Goal: Task Accomplishment & Management: Use online tool/utility

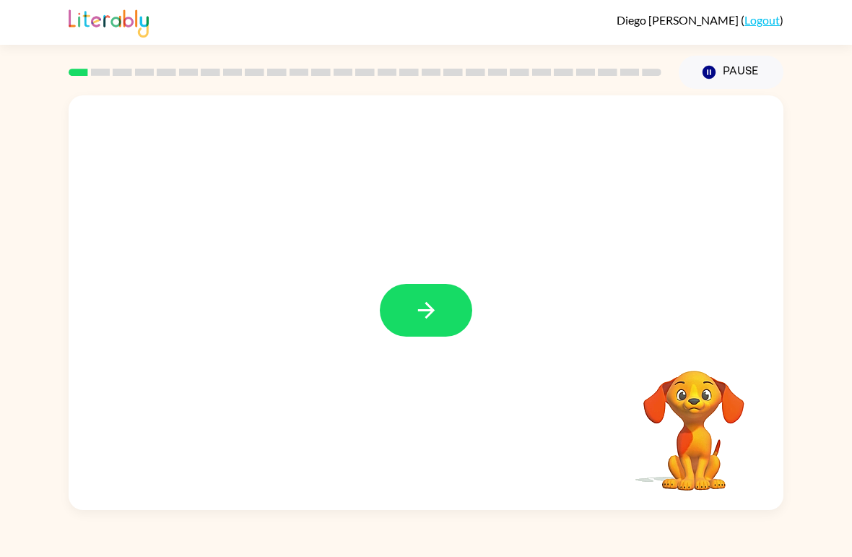
click at [414, 314] on icon "button" at bounding box center [426, 309] width 25 height 25
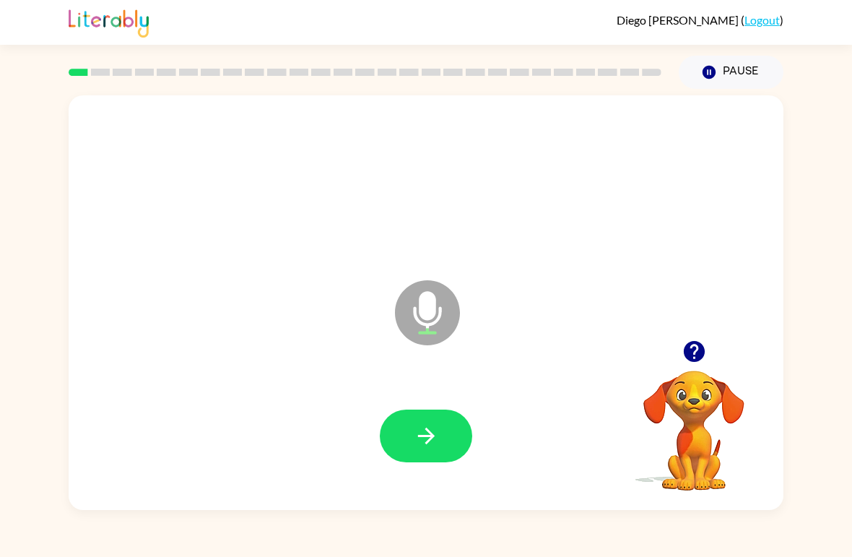
click at [401, 435] on button "button" at bounding box center [426, 435] width 92 height 53
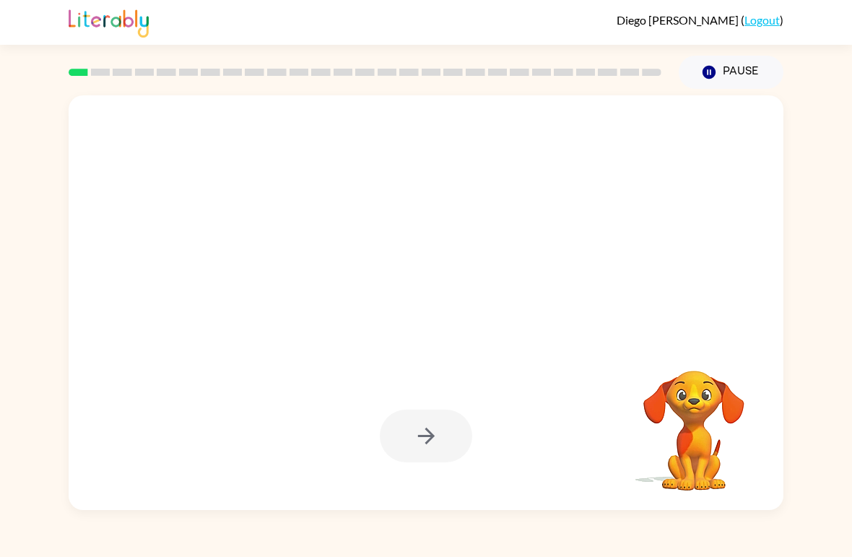
click at [708, 60] on button "Pause Pause" at bounding box center [731, 72] width 105 height 33
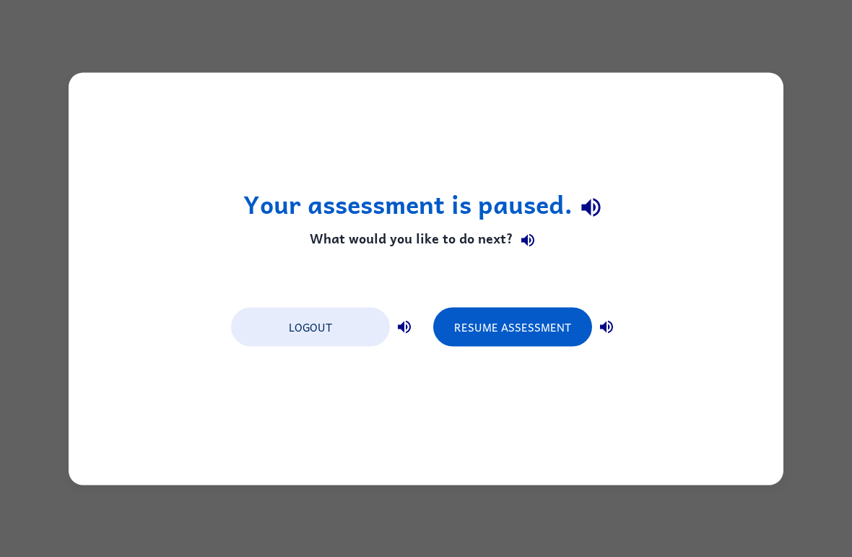
click at [331, 331] on button "Logout" at bounding box center [310, 326] width 159 height 39
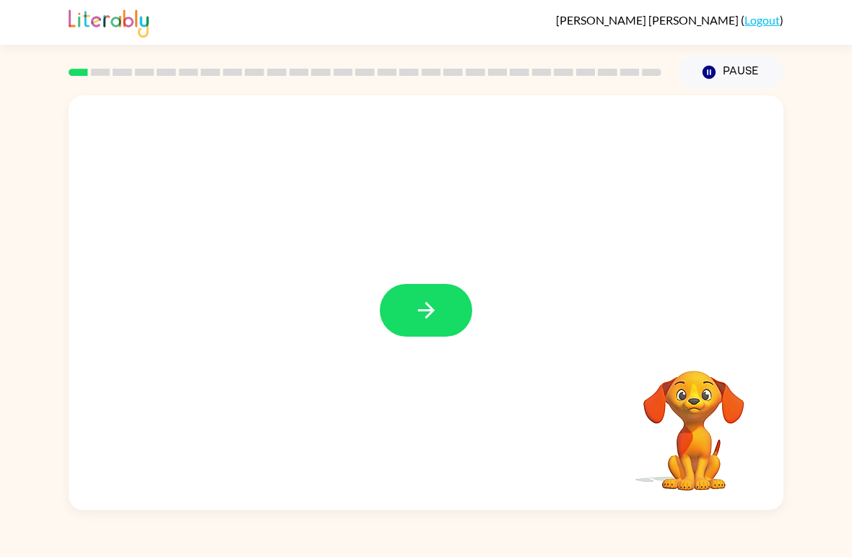
click at [426, 299] on icon "button" at bounding box center [426, 309] width 25 height 25
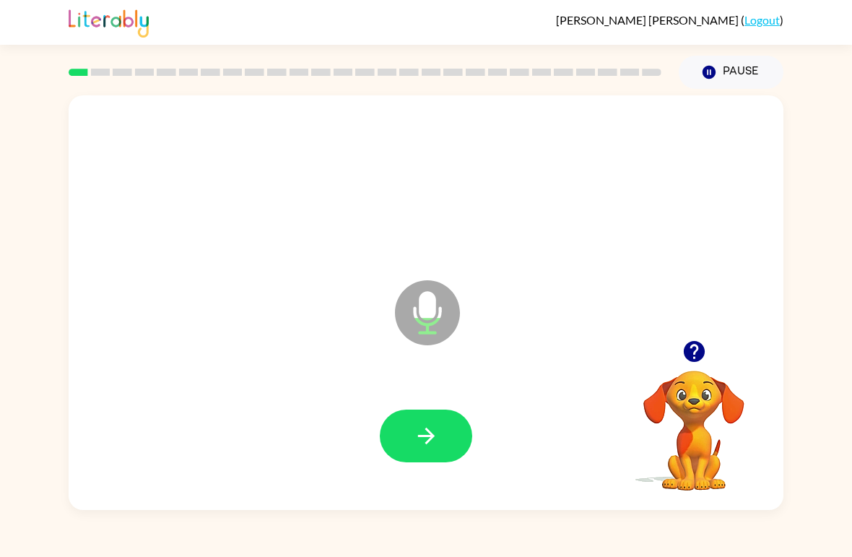
click at [420, 438] on icon "button" at bounding box center [425, 435] width 17 height 17
click at [443, 455] on button "button" at bounding box center [426, 435] width 92 height 53
click at [433, 440] on icon "button" at bounding box center [426, 435] width 25 height 25
click at [441, 442] on button "button" at bounding box center [426, 435] width 92 height 53
click at [432, 441] on icon "button" at bounding box center [426, 435] width 25 height 25
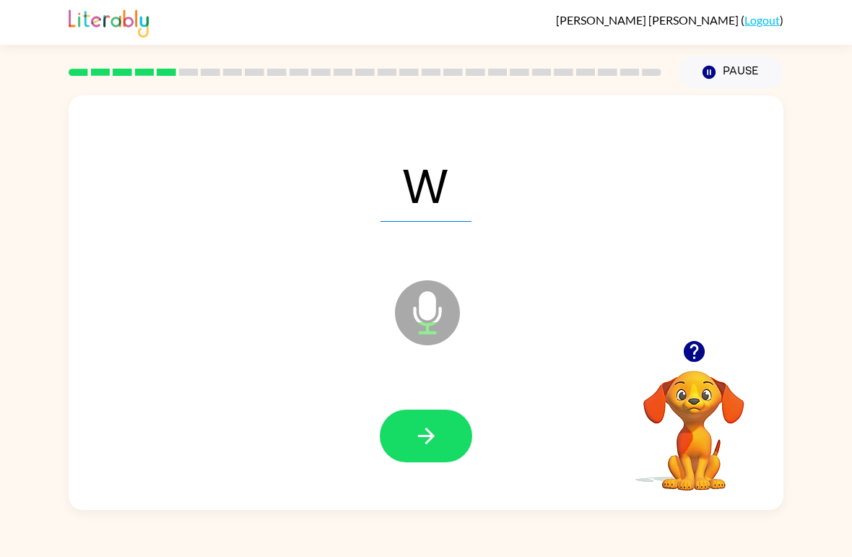
click at [470, 433] on button "button" at bounding box center [426, 435] width 92 height 53
click at [428, 443] on div at bounding box center [426, 435] width 92 height 53
click at [432, 435] on icon "button" at bounding box center [425, 435] width 17 height 17
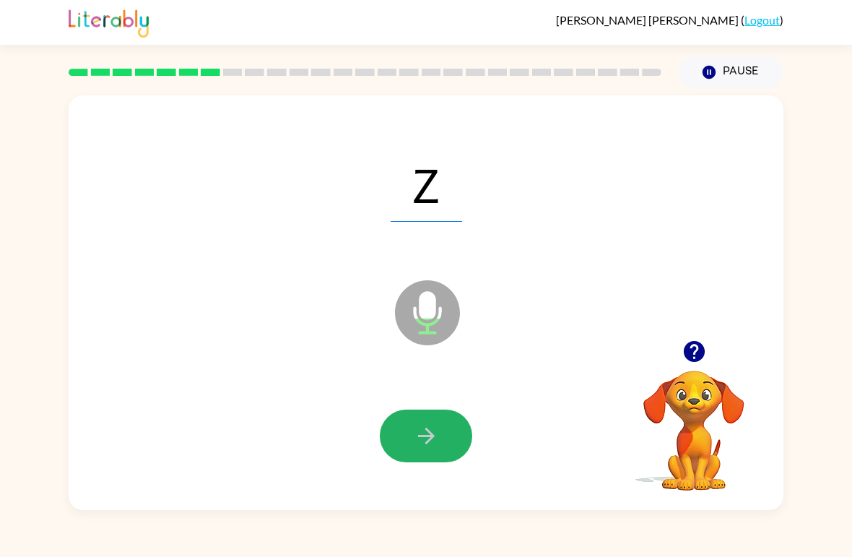
click at [426, 427] on icon "button" at bounding box center [426, 435] width 25 height 25
click at [419, 432] on icon "button" at bounding box center [426, 435] width 25 height 25
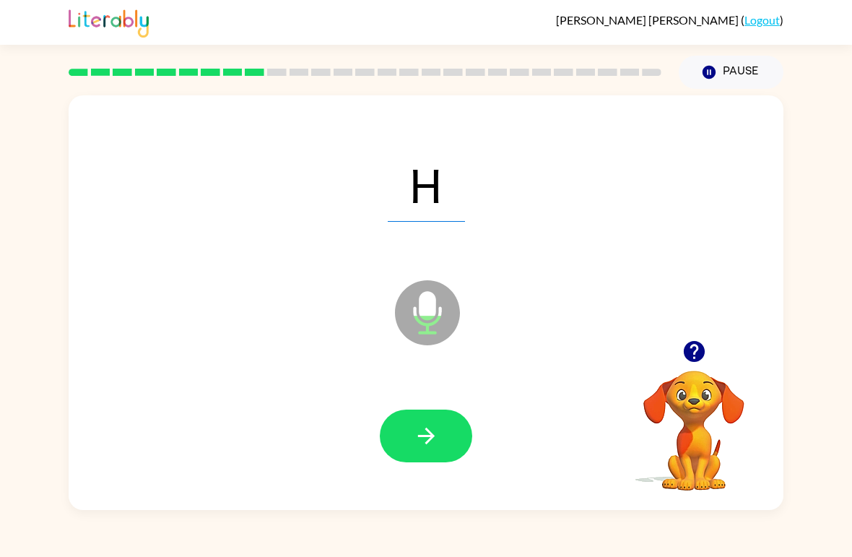
click at [410, 425] on button "button" at bounding box center [426, 435] width 92 height 53
click at [427, 443] on icon "button" at bounding box center [425, 435] width 17 height 17
click at [435, 440] on icon "button" at bounding box center [426, 435] width 25 height 25
click at [427, 433] on icon "button" at bounding box center [426, 435] width 25 height 25
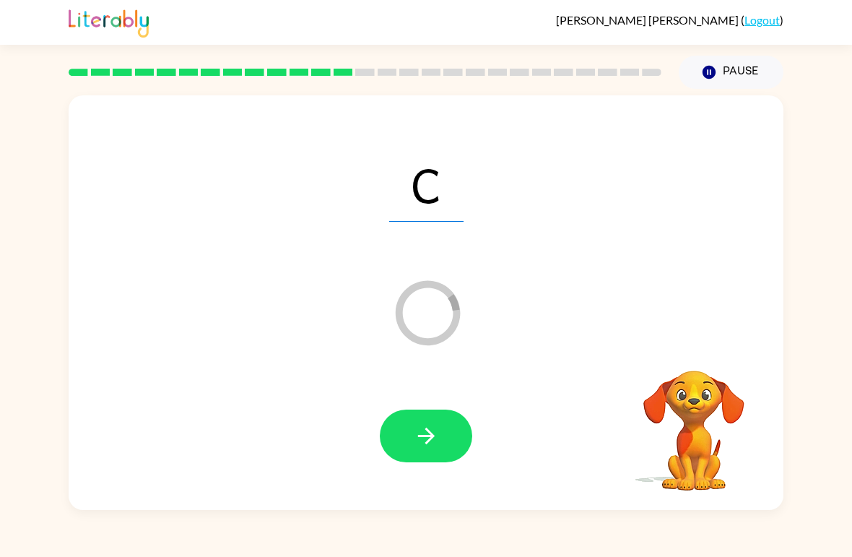
click at [412, 438] on button "button" at bounding box center [426, 435] width 92 height 53
click at [415, 452] on button "button" at bounding box center [426, 435] width 92 height 53
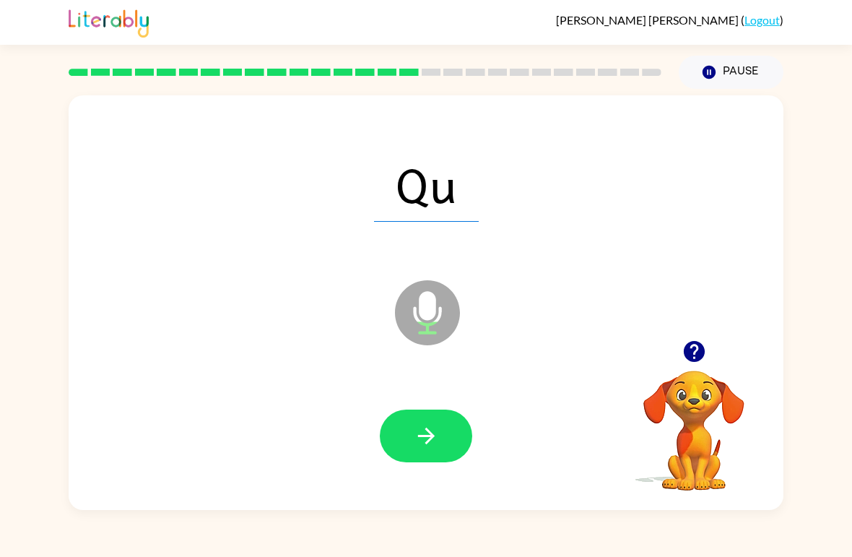
click at [421, 448] on icon "button" at bounding box center [426, 435] width 25 height 25
click at [438, 429] on icon "button" at bounding box center [426, 435] width 25 height 25
click at [419, 431] on icon "button" at bounding box center [426, 435] width 25 height 25
click at [424, 462] on button "button" at bounding box center [426, 435] width 92 height 53
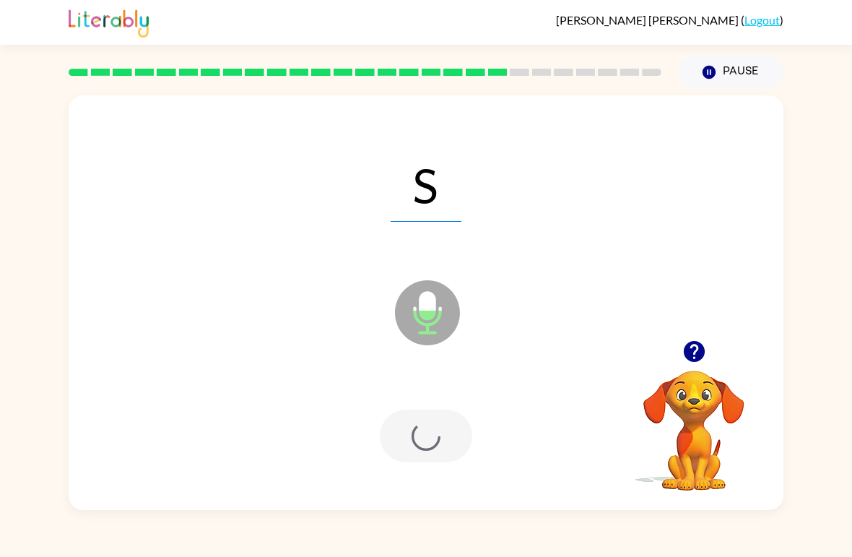
click at [412, 438] on div at bounding box center [426, 435] width 92 height 53
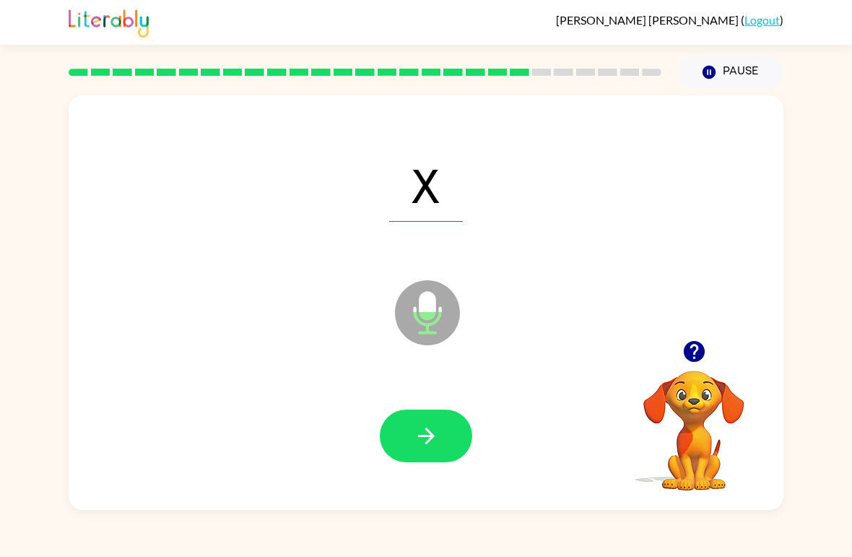
click at [425, 443] on icon "button" at bounding box center [426, 435] width 25 height 25
click at [435, 426] on icon "button" at bounding box center [426, 435] width 25 height 25
click at [409, 424] on button "button" at bounding box center [426, 435] width 92 height 53
click at [401, 432] on button "button" at bounding box center [426, 435] width 92 height 53
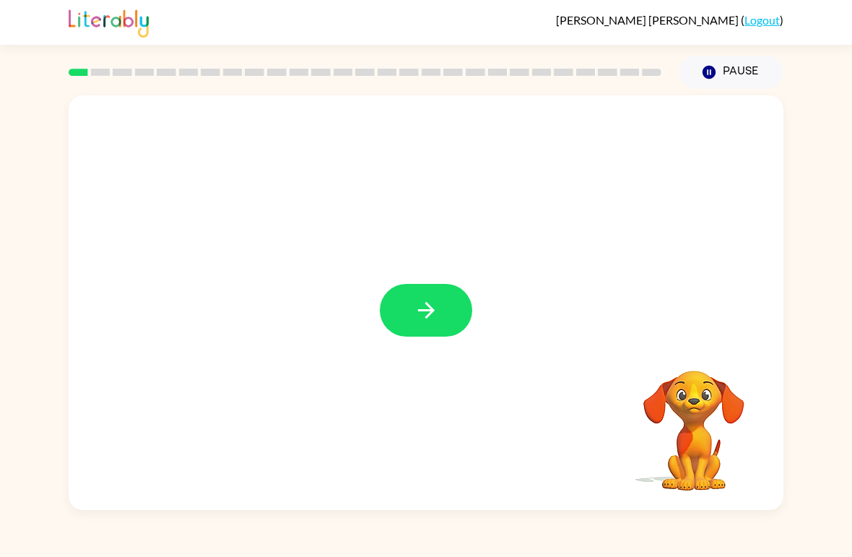
click at [426, 325] on button "button" at bounding box center [426, 310] width 92 height 53
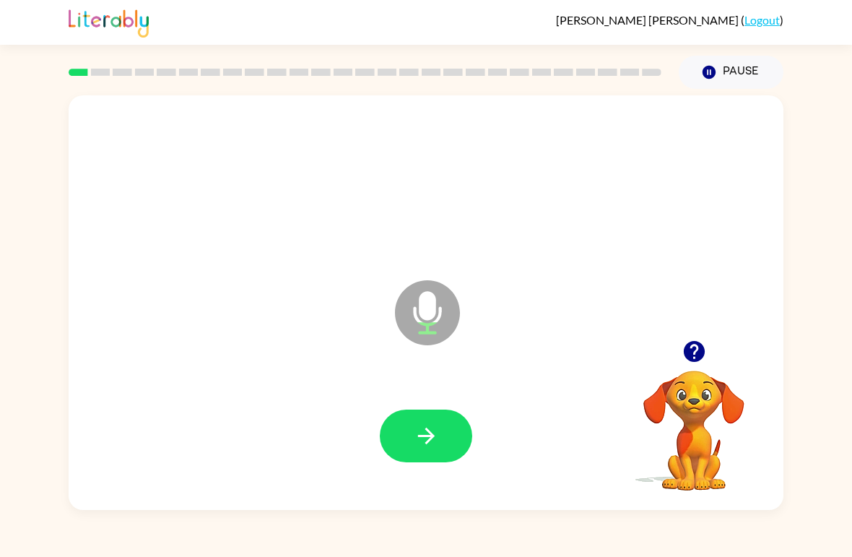
click at [427, 441] on icon "button" at bounding box center [425, 435] width 17 height 17
click at [389, 438] on button "button" at bounding box center [426, 435] width 92 height 53
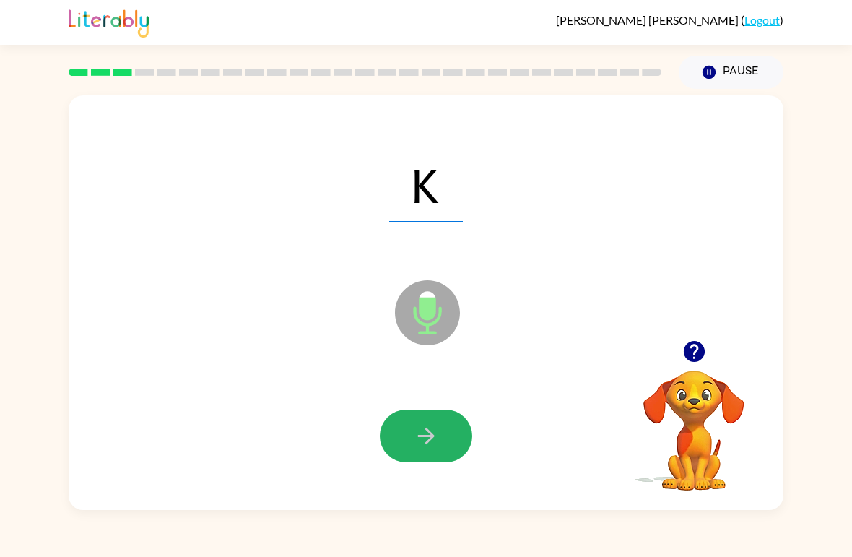
click at [409, 450] on button "button" at bounding box center [426, 435] width 92 height 53
click at [420, 437] on icon "button" at bounding box center [425, 435] width 17 height 17
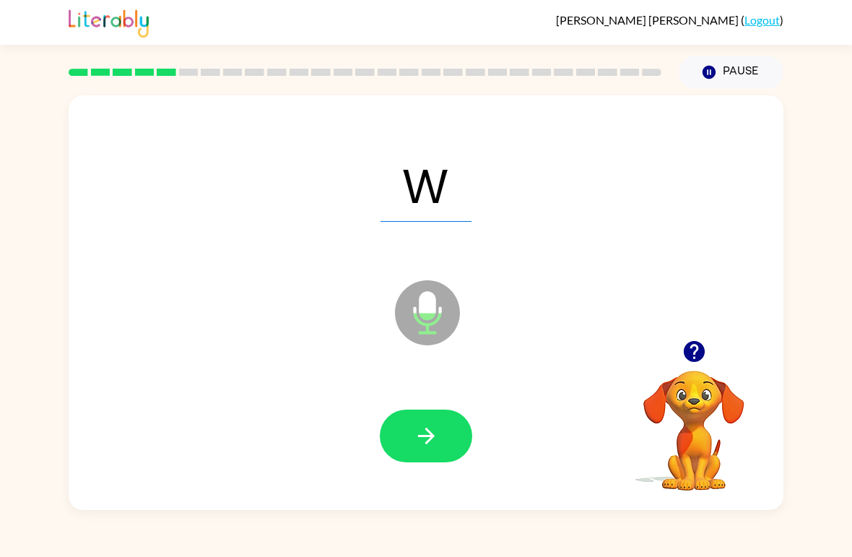
click at [422, 442] on icon "button" at bounding box center [426, 435] width 25 height 25
click at [412, 447] on button "button" at bounding box center [426, 435] width 92 height 53
click at [419, 445] on icon "button" at bounding box center [426, 435] width 25 height 25
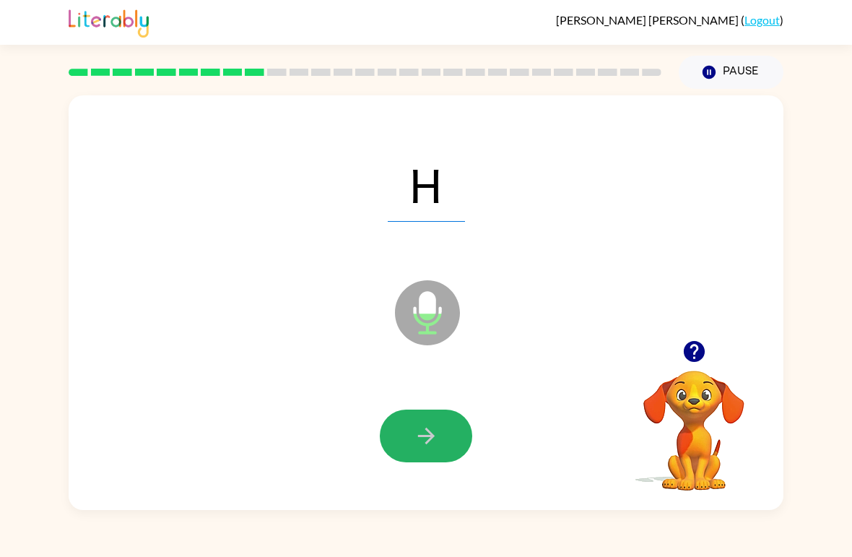
click at [418, 437] on icon "button" at bounding box center [425, 435] width 17 height 17
click at [434, 445] on icon "button" at bounding box center [426, 435] width 25 height 25
click at [420, 435] on icon "button" at bounding box center [426, 435] width 25 height 25
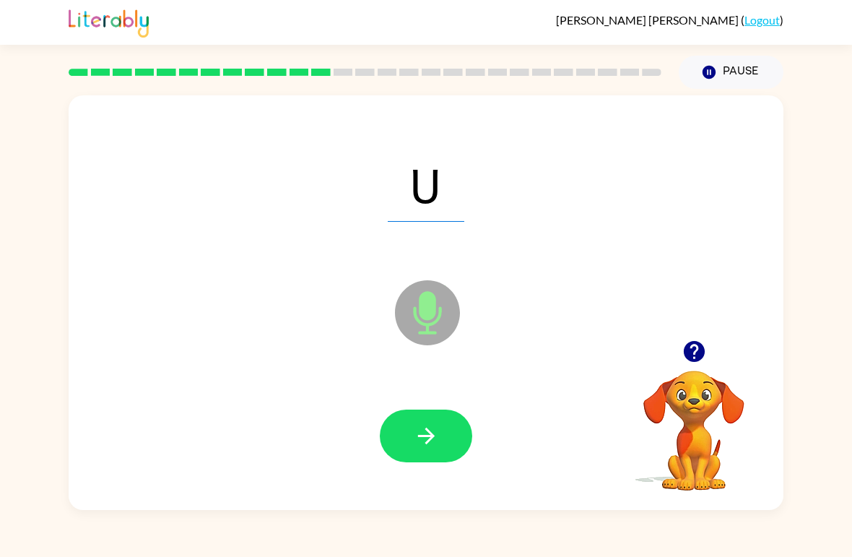
click at [419, 442] on icon "button" at bounding box center [426, 435] width 25 height 25
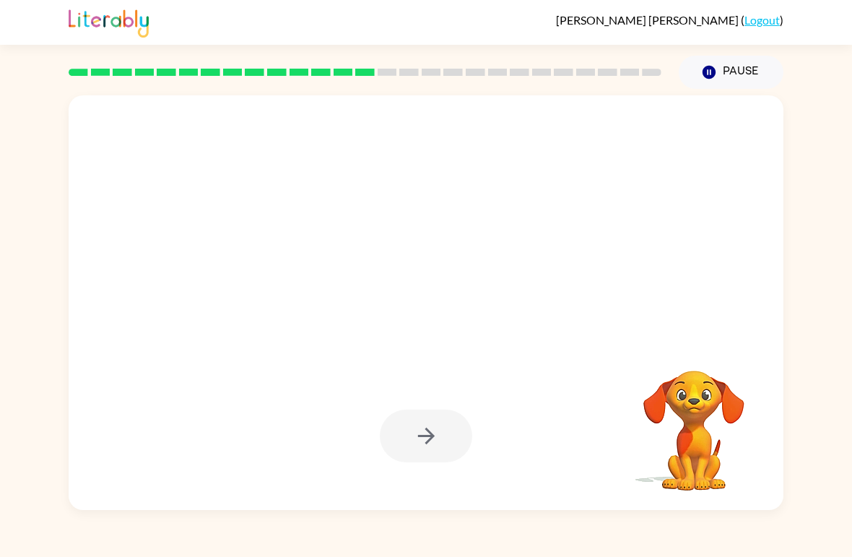
click at [427, 439] on div at bounding box center [426, 435] width 92 height 53
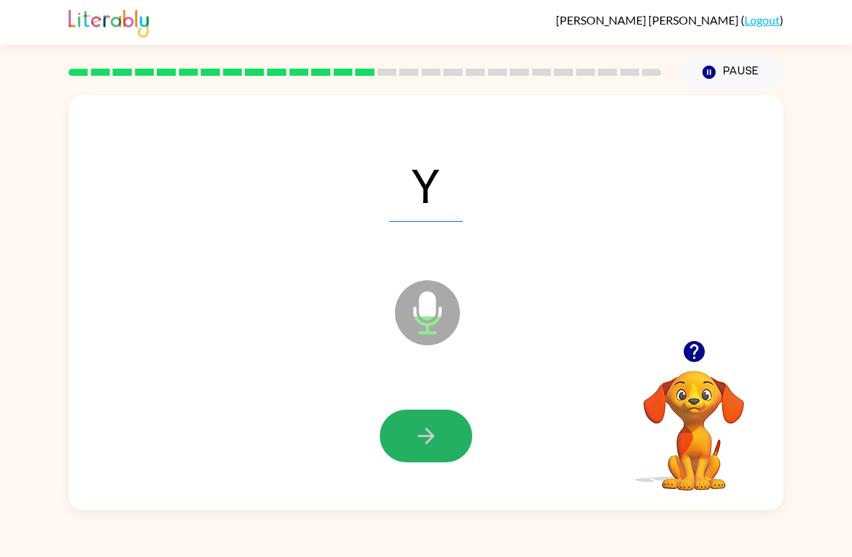
click at [419, 440] on icon "button" at bounding box center [426, 435] width 25 height 25
click at [421, 443] on icon "button" at bounding box center [426, 435] width 25 height 25
click at [410, 441] on button "button" at bounding box center [426, 435] width 92 height 53
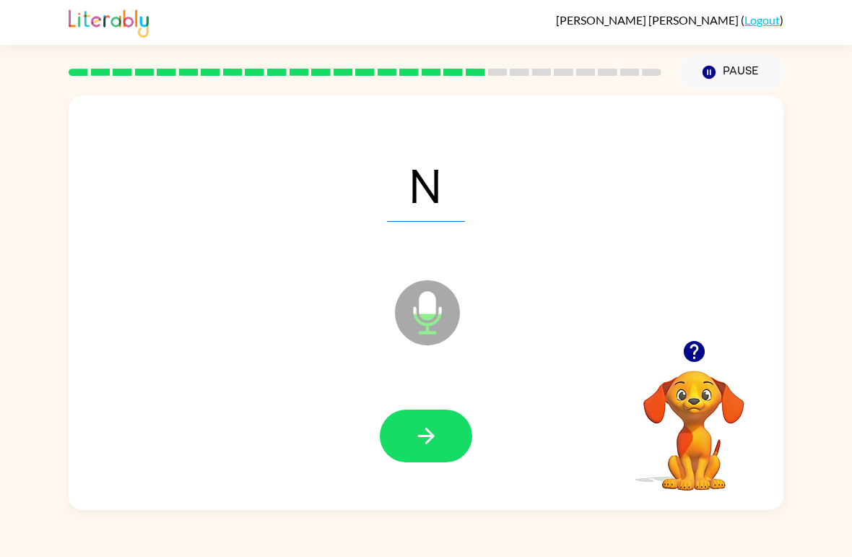
click at [424, 443] on icon "button" at bounding box center [426, 435] width 25 height 25
click at [412, 439] on button "button" at bounding box center [426, 435] width 92 height 53
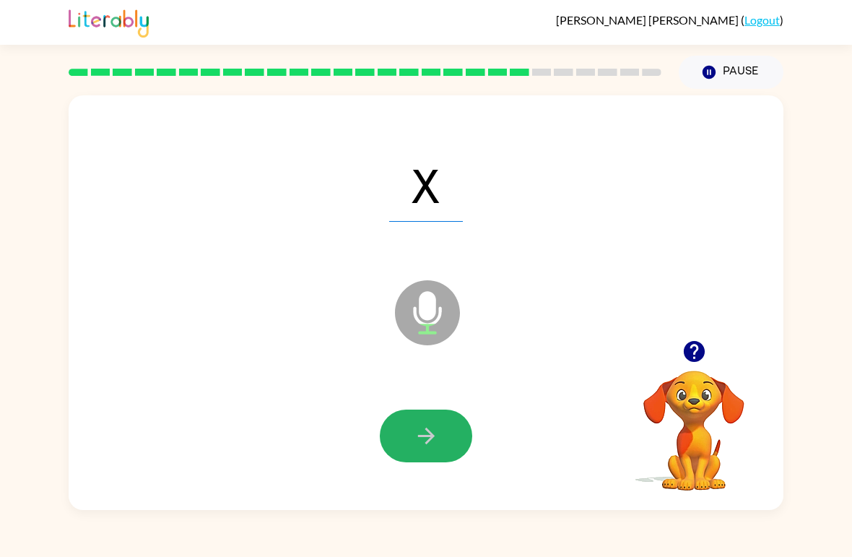
click at [419, 433] on icon "button" at bounding box center [426, 435] width 25 height 25
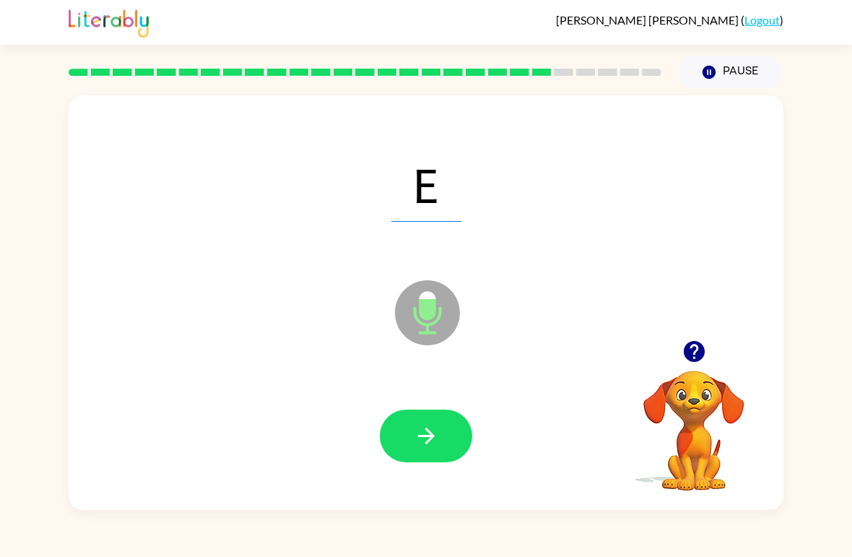
click at [419, 450] on button "button" at bounding box center [426, 435] width 92 height 53
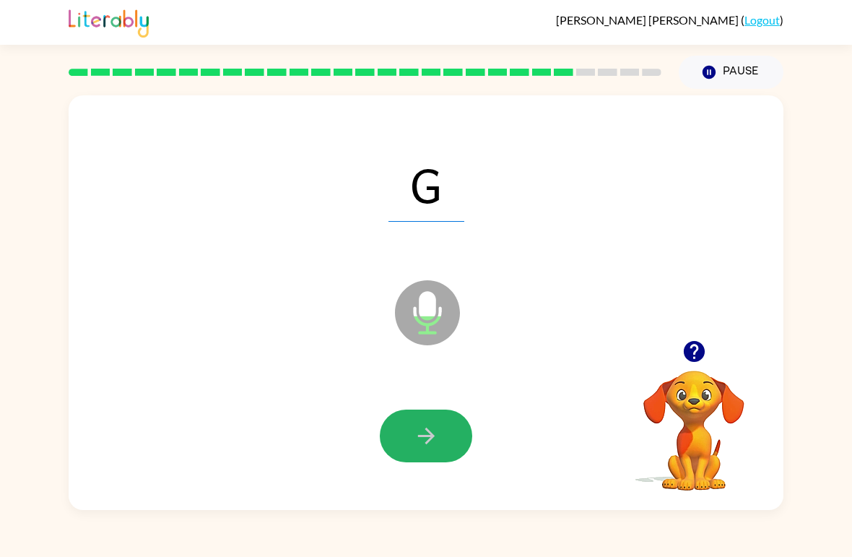
click at [421, 427] on icon "button" at bounding box center [426, 435] width 25 height 25
click at [426, 445] on icon "button" at bounding box center [426, 435] width 25 height 25
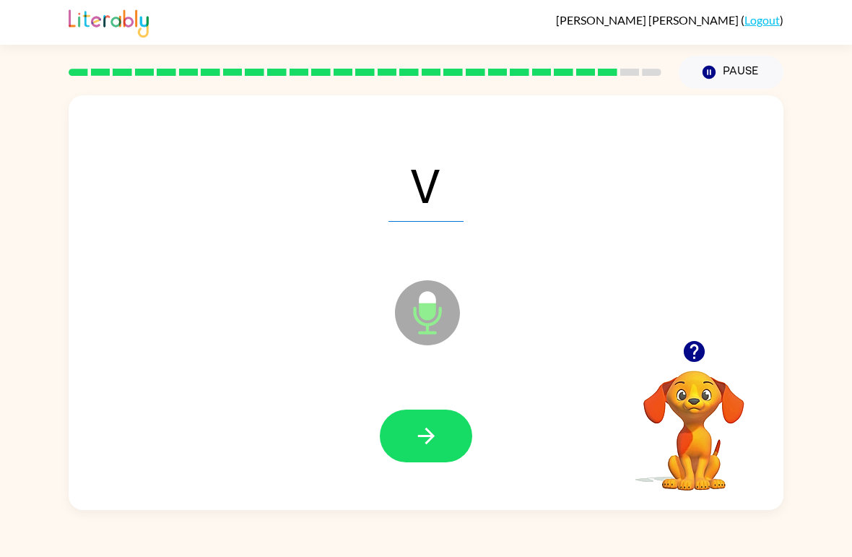
click at [428, 442] on icon "button" at bounding box center [425, 435] width 17 height 17
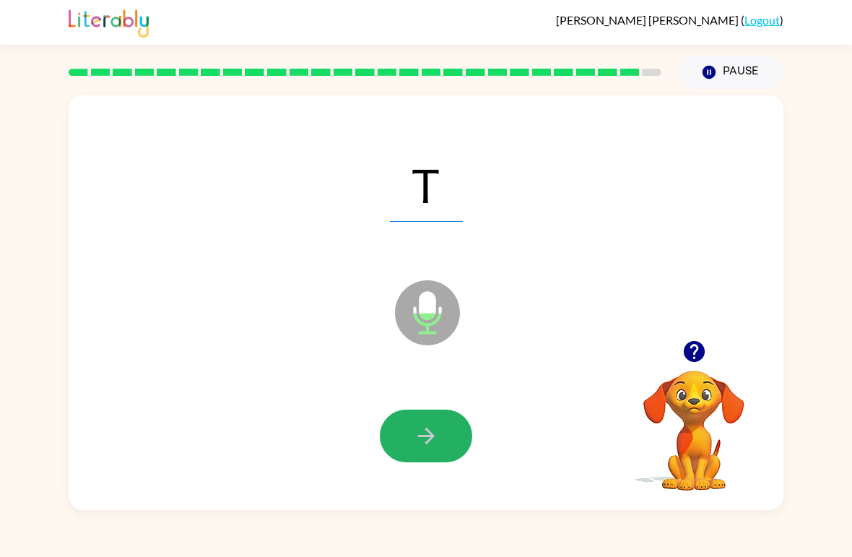
click at [427, 440] on icon "button" at bounding box center [426, 435] width 25 height 25
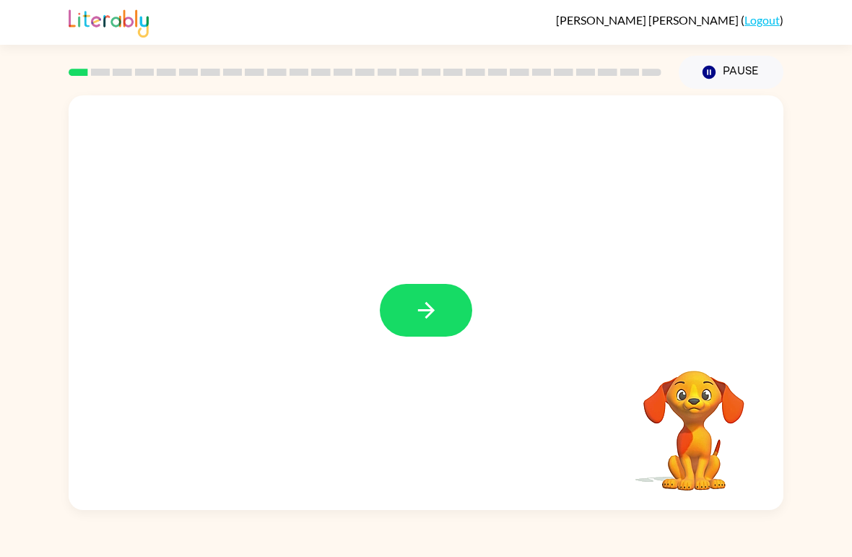
click at [422, 295] on button "button" at bounding box center [426, 310] width 92 height 53
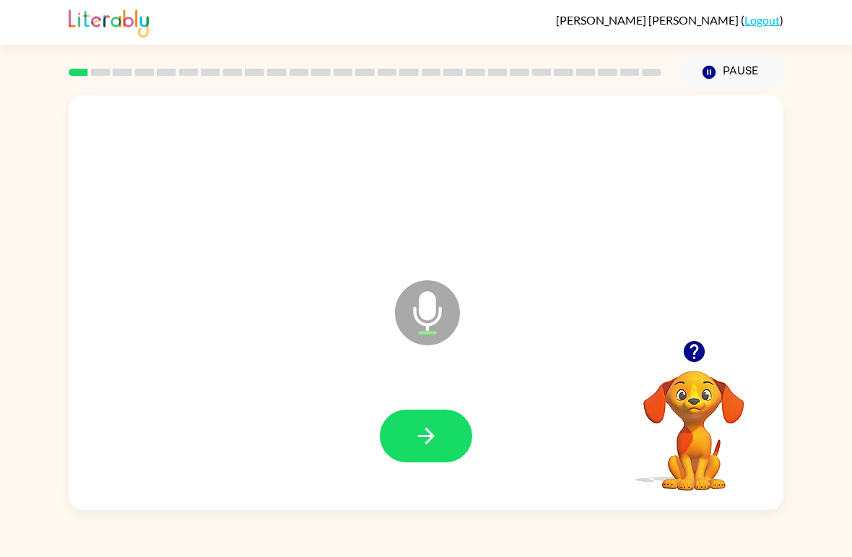
click at [425, 439] on icon "button" at bounding box center [426, 435] width 25 height 25
click at [417, 437] on icon "button" at bounding box center [426, 435] width 25 height 25
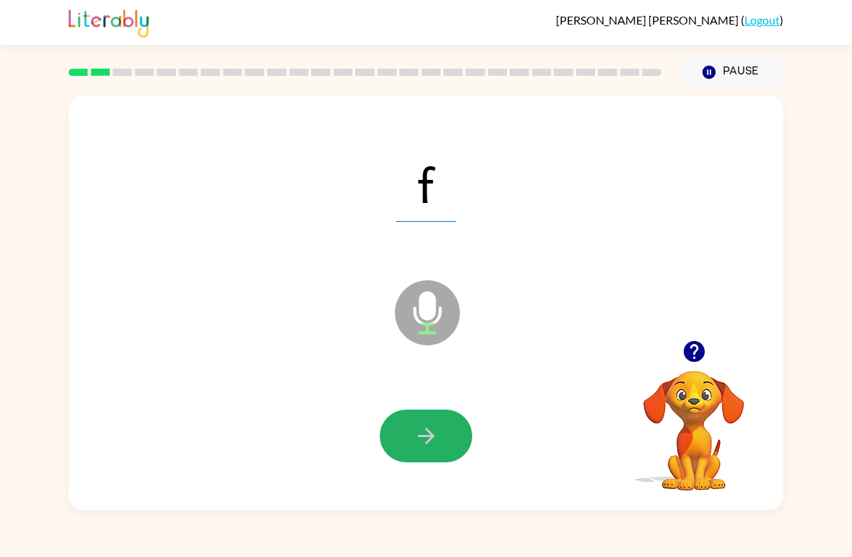
click at [415, 420] on button "button" at bounding box center [426, 435] width 92 height 53
click at [405, 436] on button "button" at bounding box center [426, 435] width 92 height 53
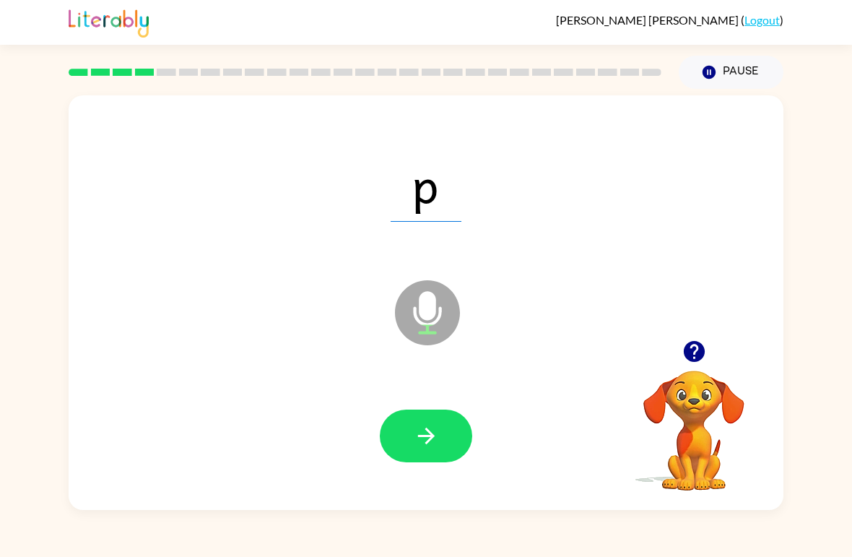
click at [426, 440] on icon "button" at bounding box center [426, 435] width 25 height 25
click at [430, 432] on icon "button" at bounding box center [425, 435] width 17 height 17
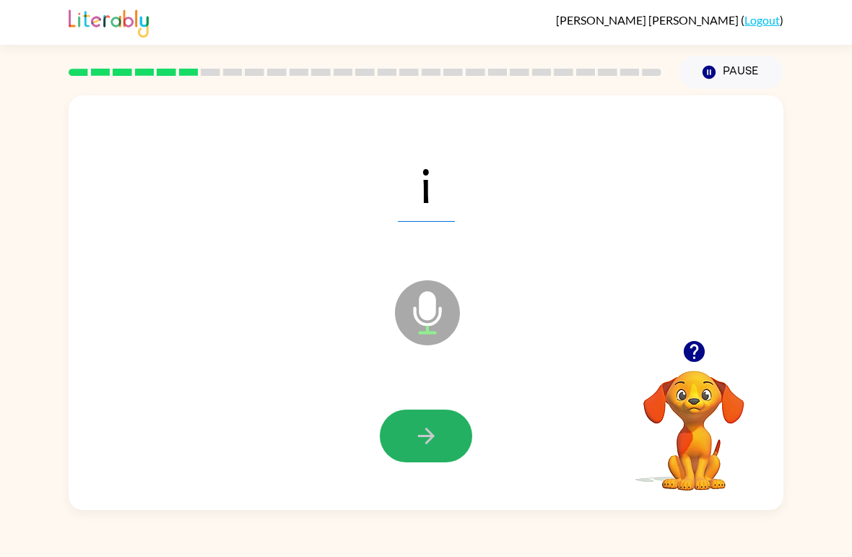
click at [423, 422] on button "button" at bounding box center [426, 435] width 92 height 53
click at [404, 435] on button "button" at bounding box center [426, 435] width 92 height 53
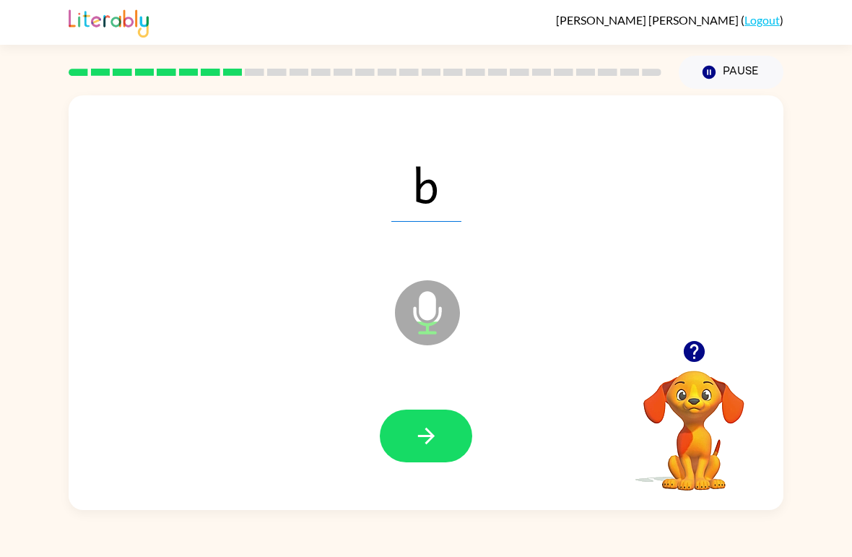
click at [445, 441] on button "button" at bounding box center [426, 435] width 92 height 53
click at [403, 431] on button "button" at bounding box center [426, 435] width 92 height 53
click at [398, 425] on button "button" at bounding box center [426, 435] width 92 height 53
click at [426, 427] on icon "button" at bounding box center [426, 435] width 25 height 25
click at [414, 434] on icon "button" at bounding box center [426, 435] width 25 height 25
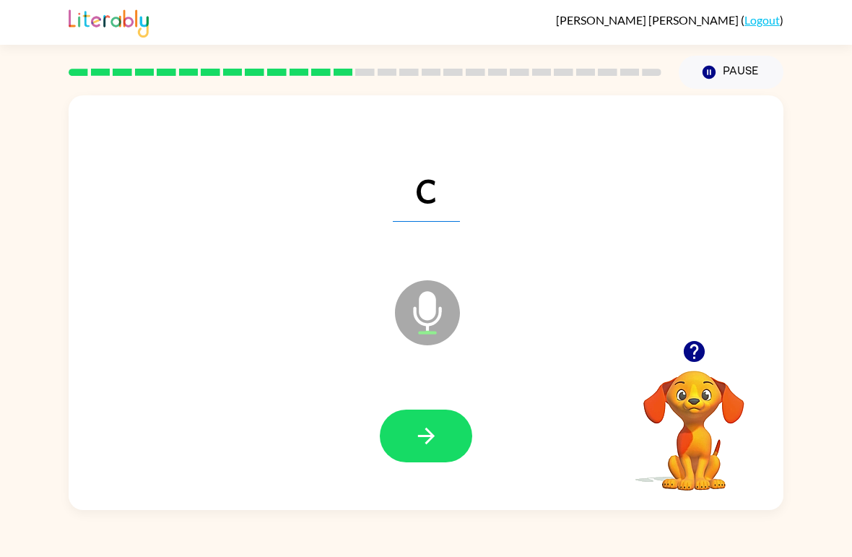
click at [431, 445] on icon "button" at bounding box center [426, 435] width 25 height 25
click at [426, 438] on icon "button" at bounding box center [425, 435] width 17 height 17
click at [427, 435] on icon "button" at bounding box center [426, 435] width 25 height 25
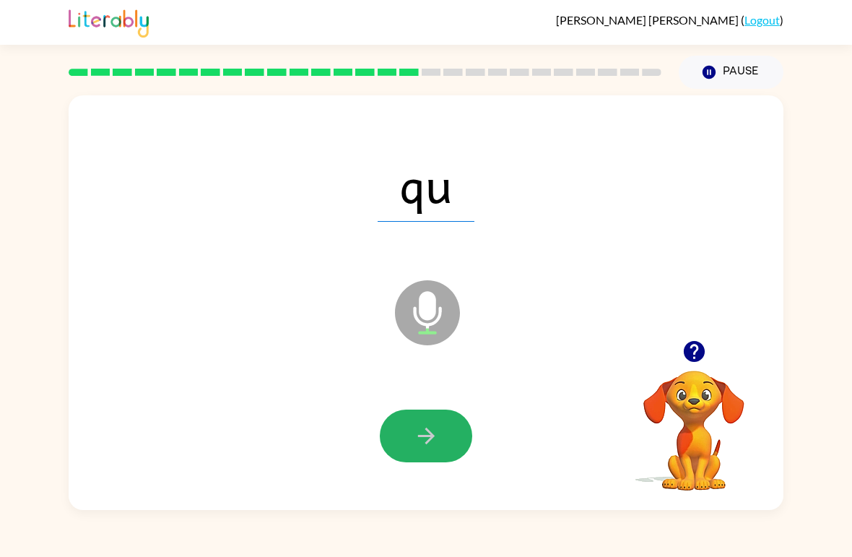
click at [431, 445] on icon "button" at bounding box center [426, 435] width 25 height 25
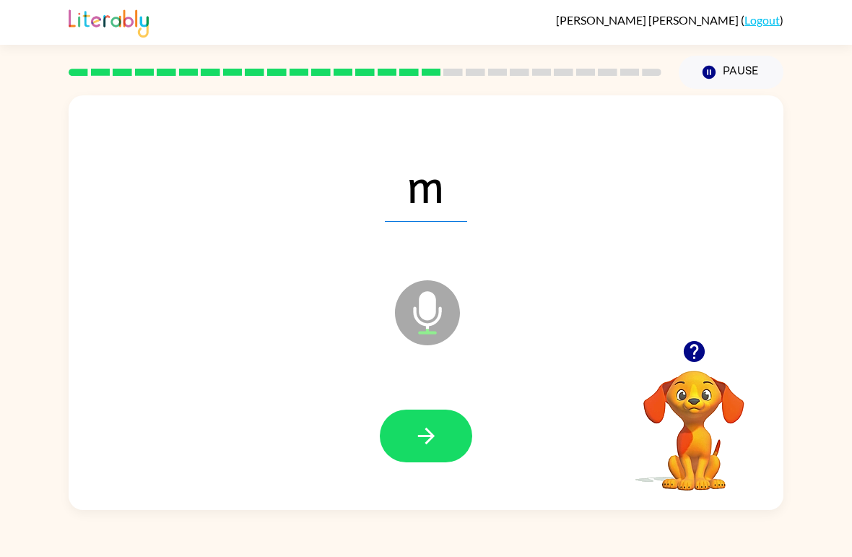
click at [447, 440] on button "button" at bounding box center [426, 435] width 92 height 53
click at [419, 437] on icon "button" at bounding box center [425, 435] width 17 height 17
click at [412, 438] on button "button" at bounding box center [426, 435] width 92 height 53
click at [424, 448] on icon "button" at bounding box center [426, 435] width 25 height 25
click at [430, 429] on icon "button" at bounding box center [426, 435] width 25 height 25
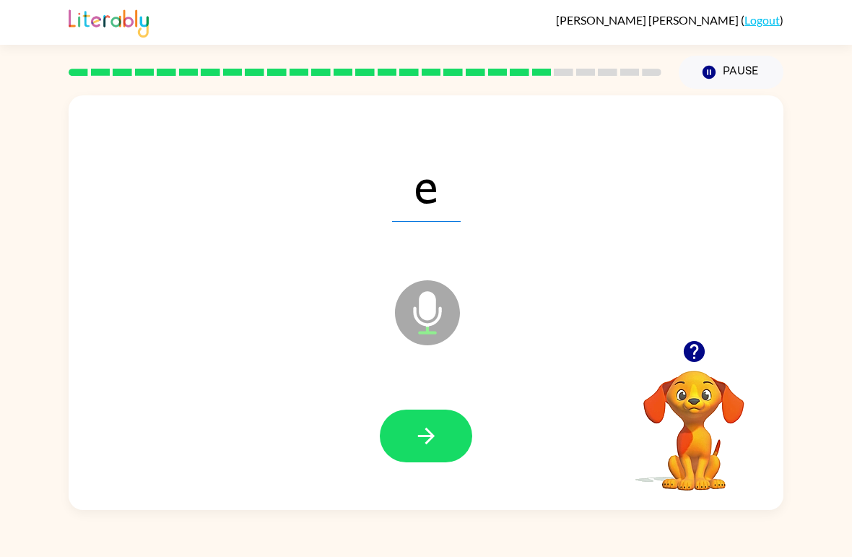
click at [429, 440] on icon "button" at bounding box center [425, 435] width 17 height 17
click at [440, 436] on button "button" at bounding box center [426, 435] width 92 height 53
click at [436, 436] on icon "button" at bounding box center [426, 435] width 25 height 25
click at [422, 435] on icon "button" at bounding box center [426, 435] width 25 height 25
click at [435, 440] on icon "button" at bounding box center [426, 435] width 25 height 25
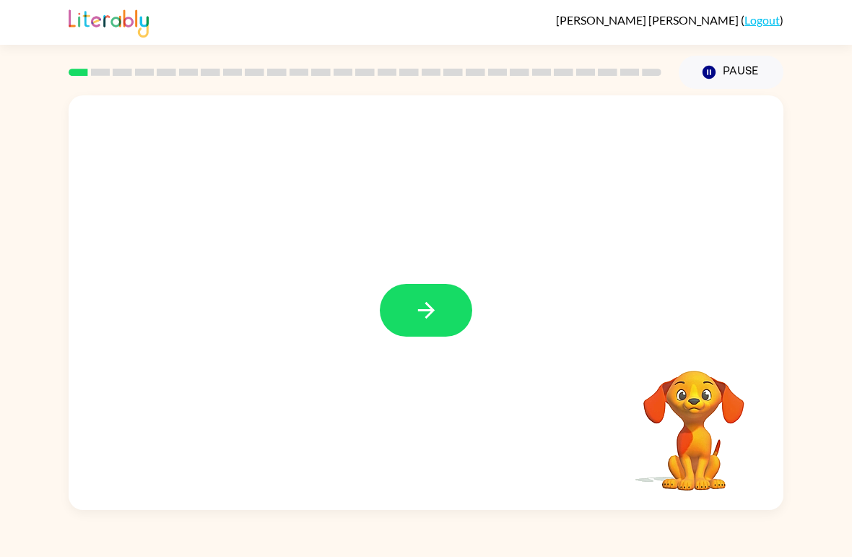
click at [403, 312] on button "button" at bounding box center [426, 310] width 92 height 53
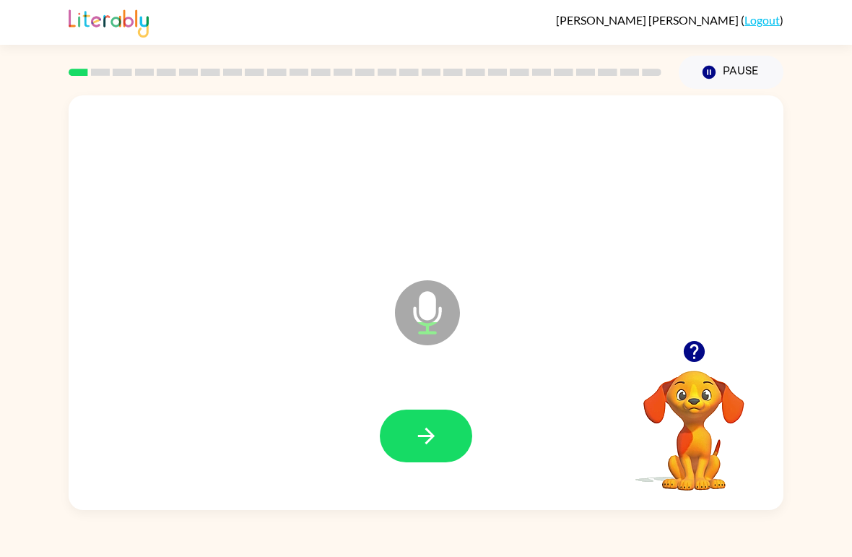
click at [437, 431] on icon "button" at bounding box center [426, 435] width 25 height 25
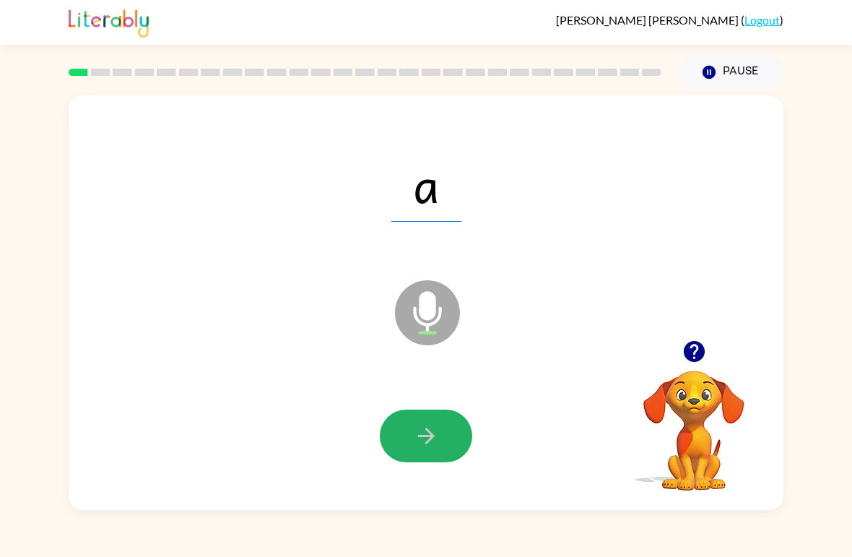
click at [423, 433] on icon "button" at bounding box center [426, 435] width 25 height 25
click at [404, 425] on button "button" at bounding box center [426, 435] width 92 height 53
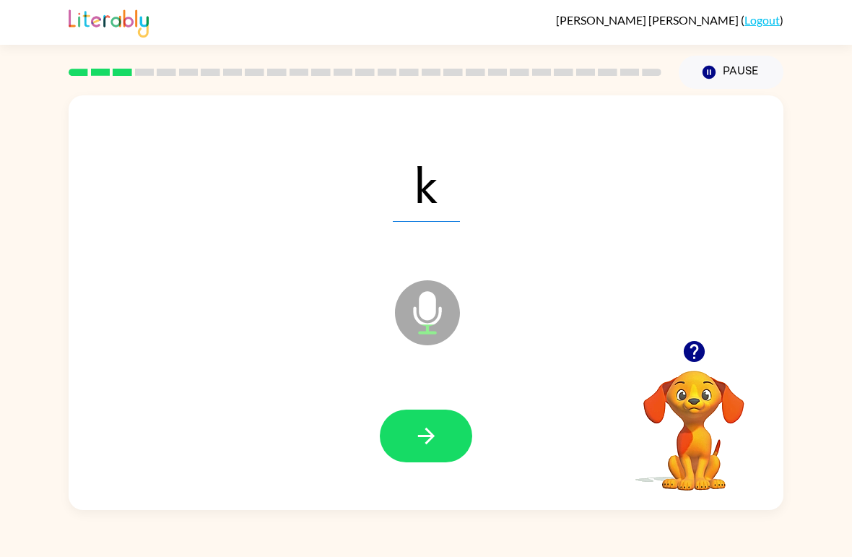
click at [423, 442] on icon "button" at bounding box center [426, 435] width 25 height 25
click at [418, 438] on icon "button" at bounding box center [426, 435] width 25 height 25
click at [447, 433] on button "button" at bounding box center [426, 435] width 92 height 53
click at [414, 431] on icon "button" at bounding box center [426, 435] width 25 height 25
click at [409, 447] on button "button" at bounding box center [426, 435] width 92 height 53
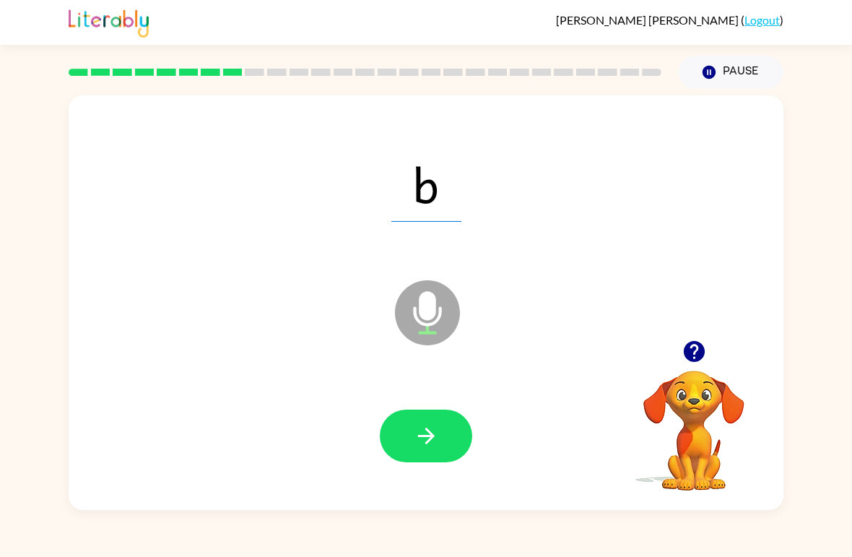
click at [424, 427] on icon "button" at bounding box center [426, 435] width 25 height 25
click at [418, 436] on icon "button" at bounding box center [425, 435] width 17 height 17
click at [415, 414] on button "button" at bounding box center [426, 435] width 92 height 53
click at [445, 440] on button "button" at bounding box center [426, 435] width 92 height 53
click at [437, 425] on icon "button" at bounding box center [426, 435] width 25 height 25
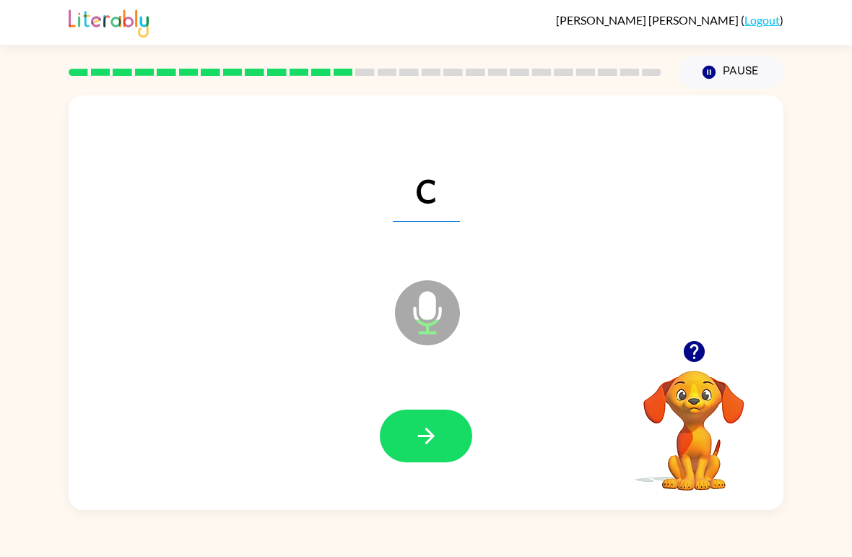
click at [424, 422] on button "button" at bounding box center [426, 435] width 92 height 53
click at [415, 427] on icon "button" at bounding box center [426, 435] width 25 height 25
click at [421, 444] on icon "button" at bounding box center [426, 435] width 25 height 25
click at [431, 427] on icon "button" at bounding box center [426, 435] width 25 height 25
click at [408, 440] on button "button" at bounding box center [426, 435] width 92 height 53
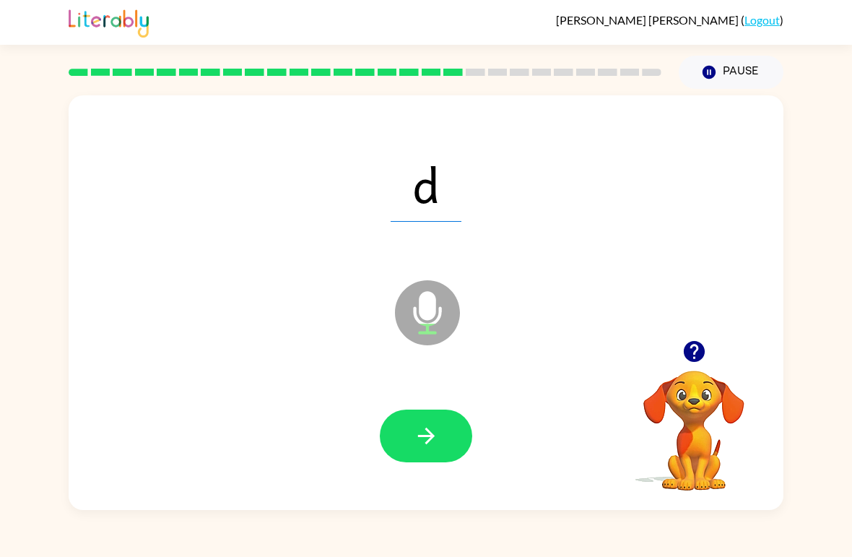
click at [445, 438] on button "button" at bounding box center [426, 435] width 92 height 53
click at [421, 430] on icon "button" at bounding box center [426, 435] width 25 height 25
click at [424, 438] on icon "button" at bounding box center [425, 435] width 17 height 17
click at [438, 443] on icon "button" at bounding box center [426, 435] width 25 height 25
click at [404, 426] on button "button" at bounding box center [426, 435] width 92 height 53
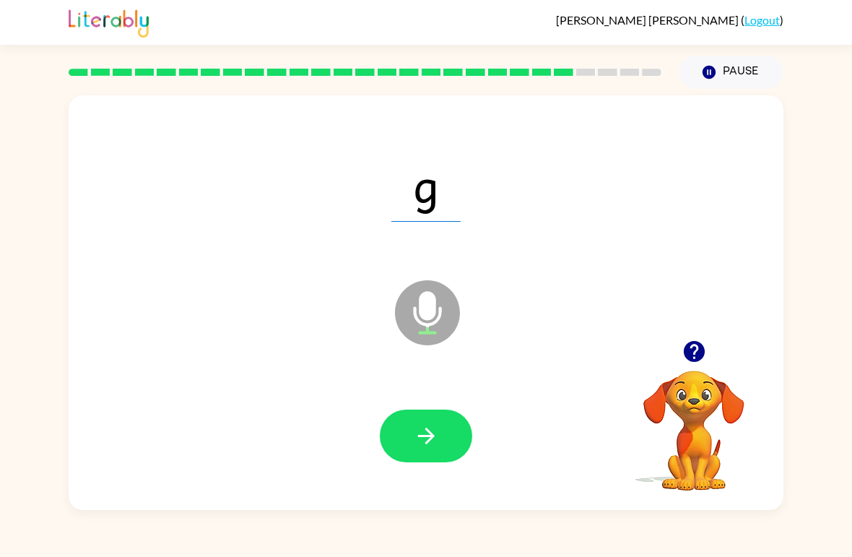
click at [442, 445] on button "button" at bounding box center [426, 435] width 92 height 53
click at [419, 435] on icon "button" at bounding box center [426, 435] width 25 height 25
click at [433, 443] on icon "button" at bounding box center [426, 435] width 25 height 25
click at [440, 420] on button "button" at bounding box center [426, 435] width 92 height 53
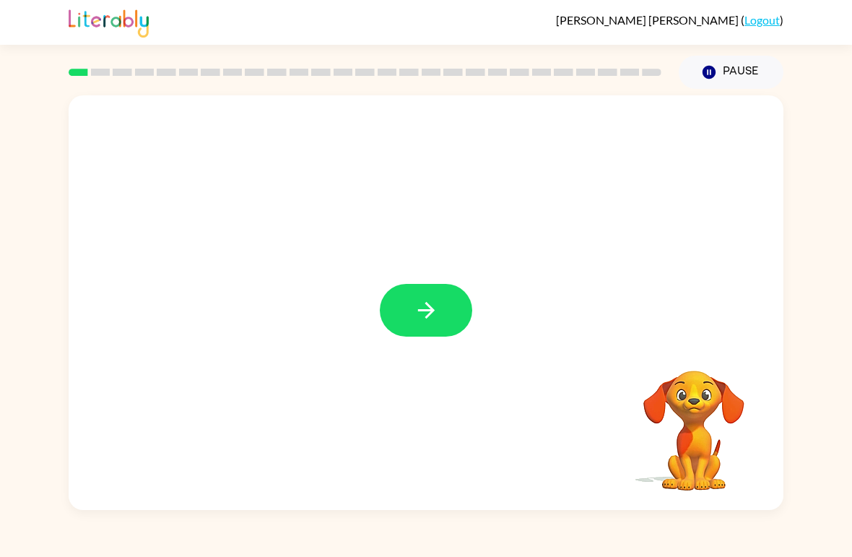
click at [451, 313] on button "button" at bounding box center [426, 310] width 92 height 53
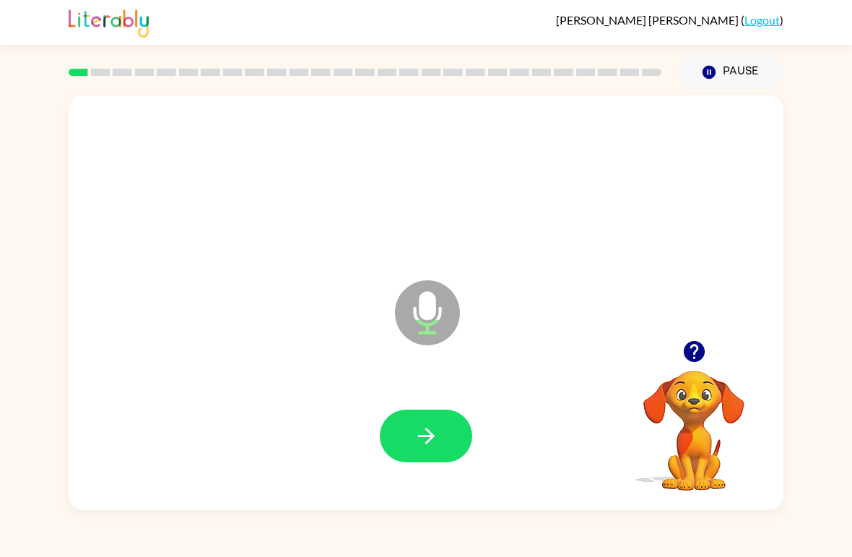
click at [421, 427] on icon "button" at bounding box center [426, 435] width 25 height 25
click at [435, 442] on icon "button" at bounding box center [426, 435] width 25 height 25
click at [414, 448] on icon "button" at bounding box center [426, 435] width 25 height 25
click at [396, 422] on button "button" at bounding box center [426, 435] width 92 height 53
click at [414, 425] on icon "button" at bounding box center [426, 435] width 25 height 25
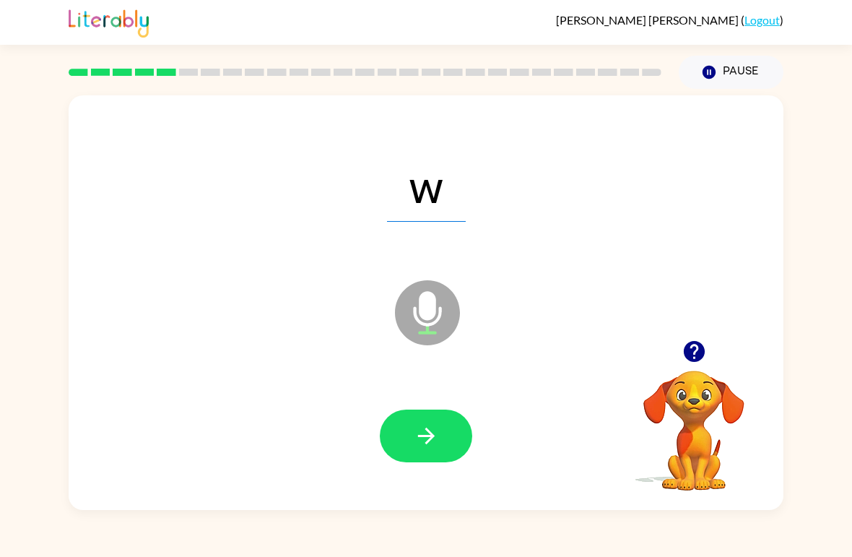
click at [429, 430] on icon "button" at bounding box center [426, 435] width 25 height 25
click at [424, 440] on icon "button" at bounding box center [426, 435] width 25 height 25
click at [424, 443] on icon "button" at bounding box center [426, 435] width 25 height 25
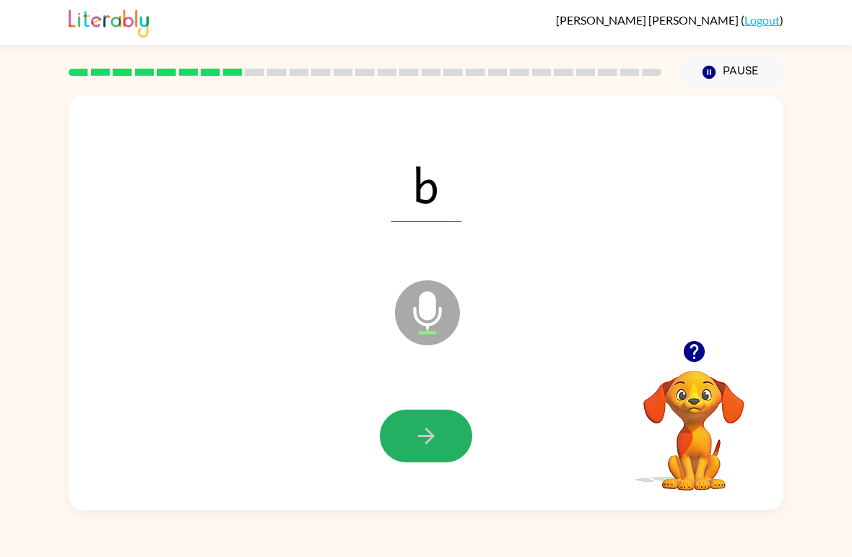
click at [421, 430] on icon "button" at bounding box center [426, 435] width 25 height 25
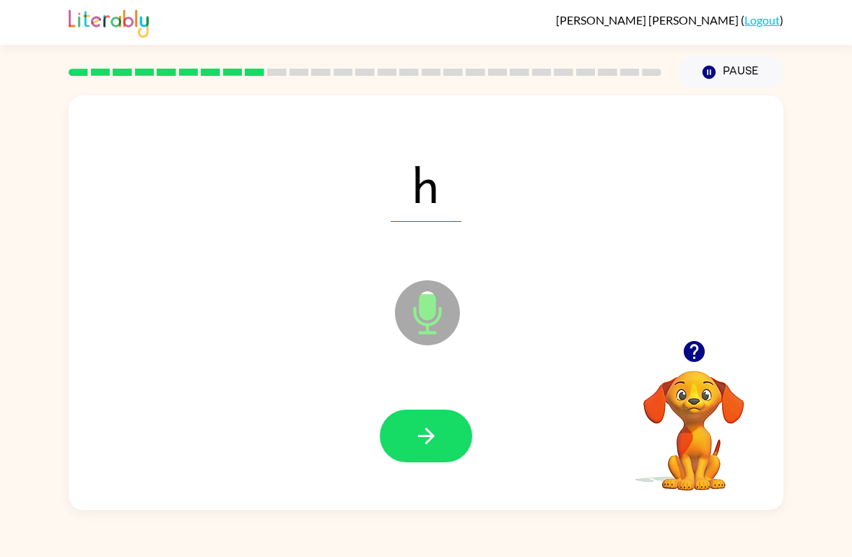
click at [424, 427] on icon "button" at bounding box center [426, 435] width 25 height 25
click at [418, 424] on icon "button" at bounding box center [426, 435] width 25 height 25
click at [433, 425] on icon "button" at bounding box center [426, 435] width 25 height 25
click at [414, 431] on icon "button" at bounding box center [426, 435] width 25 height 25
click at [417, 430] on icon "button" at bounding box center [426, 435] width 25 height 25
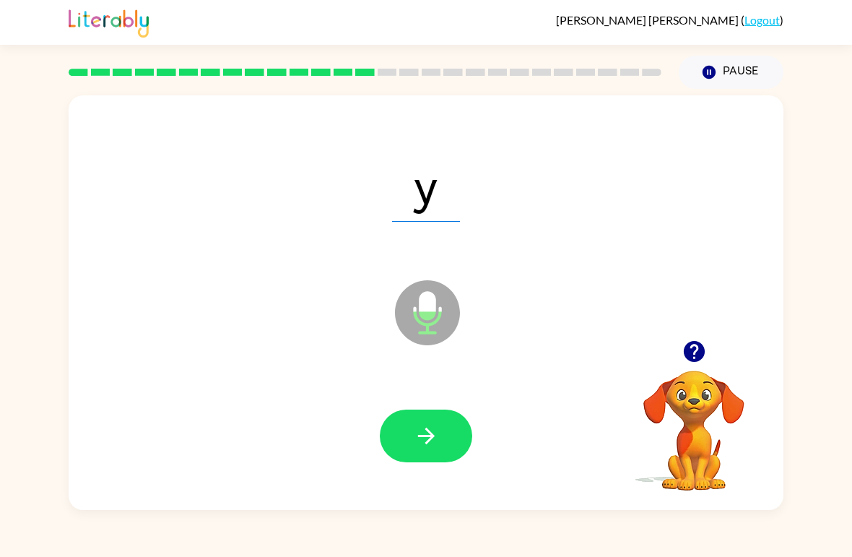
click at [423, 431] on icon "button" at bounding box center [426, 435] width 25 height 25
click at [430, 430] on icon "button" at bounding box center [426, 435] width 25 height 25
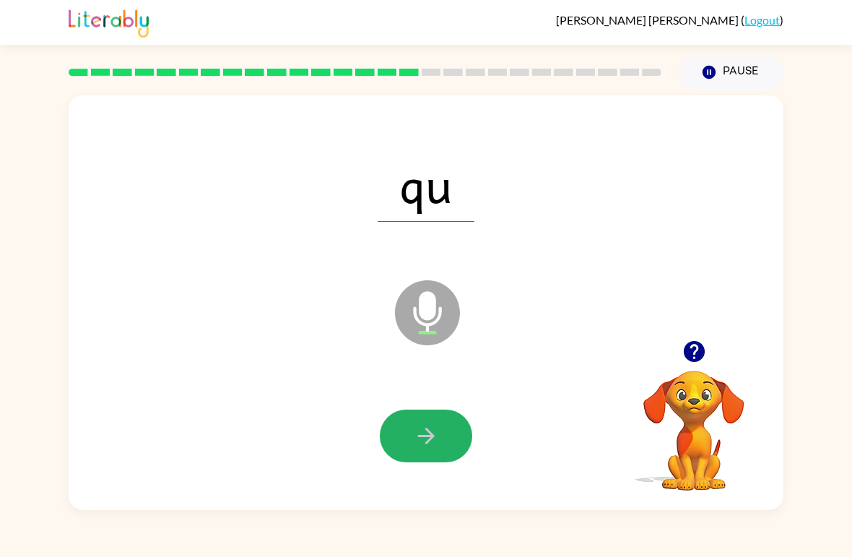
click at [416, 430] on icon "button" at bounding box center [426, 435] width 25 height 25
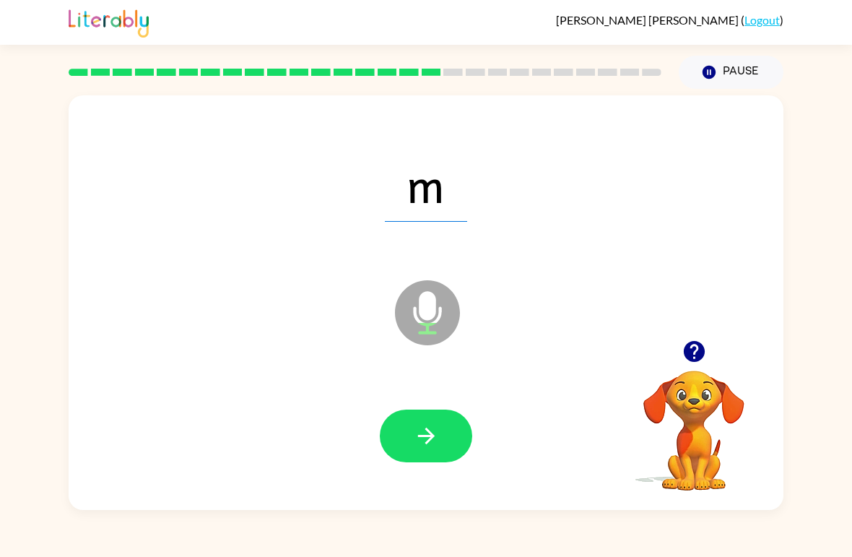
click at [432, 425] on icon "button" at bounding box center [426, 435] width 25 height 25
click at [430, 433] on icon "button" at bounding box center [425, 435] width 17 height 17
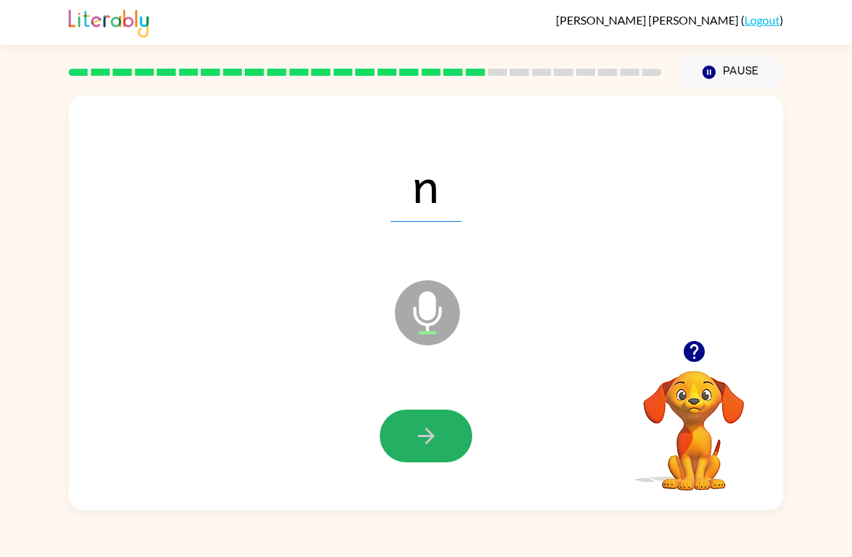
click at [420, 448] on icon "button" at bounding box center [426, 435] width 25 height 25
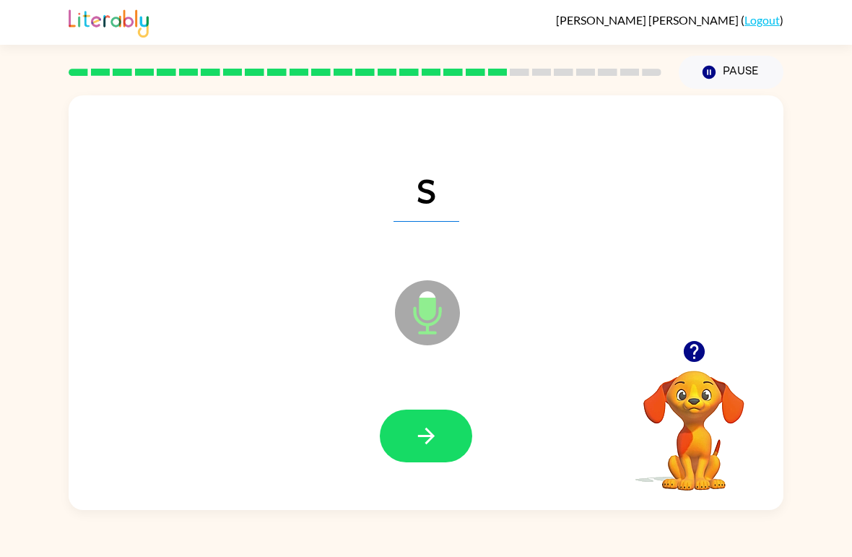
click at [438, 427] on icon "button" at bounding box center [426, 435] width 25 height 25
click at [436, 439] on icon "button" at bounding box center [426, 435] width 25 height 25
click at [443, 420] on button "button" at bounding box center [426, 435] width 92 height 53
click at [417, 417] on button "button" at bounding box center [426, 435] width 92 height 53
click at [418, 438] on icon "button" at bounding box center [426, 435] width 25 height 25
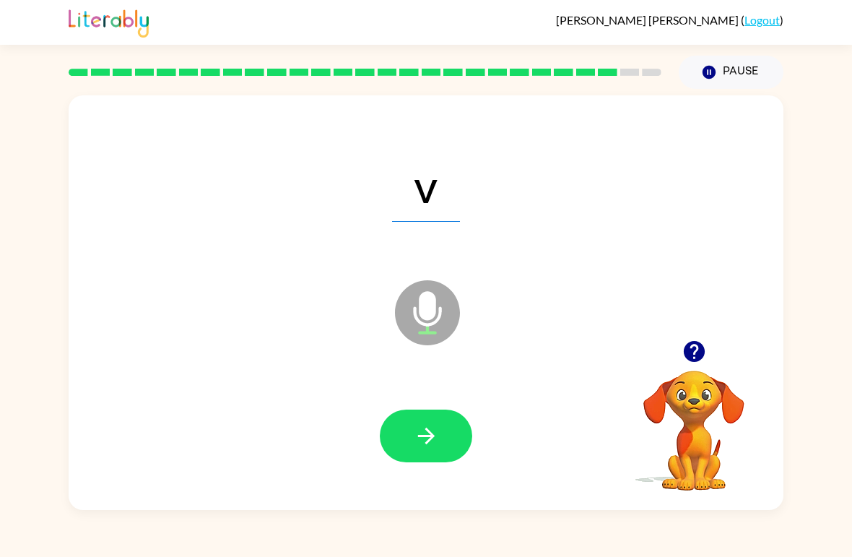
click at [421, 422] on button "button" at bounding box center [426, 435] width 92 height 53
click at [425, 435] on icon "button" at bounding box center [426, 435] width 25 height 25
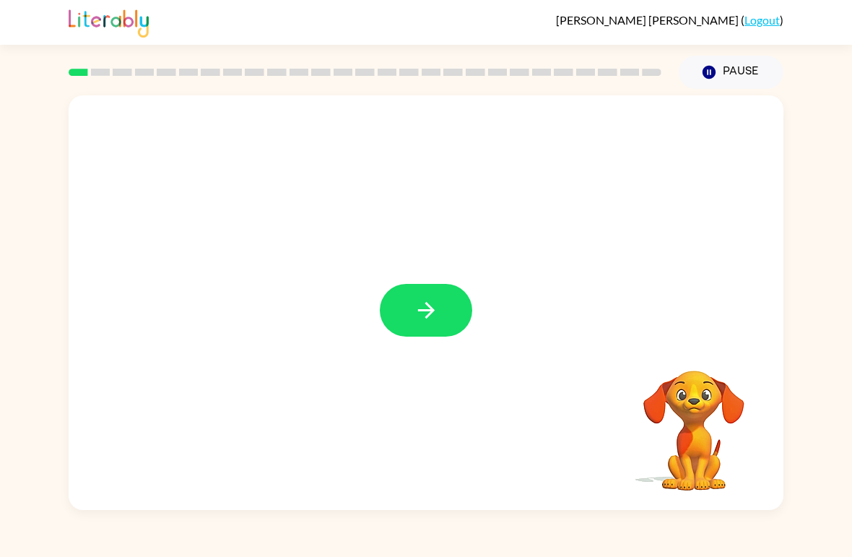
click at [401, 311] on button "button" at bounding box center [426, 310] width 92 height 53
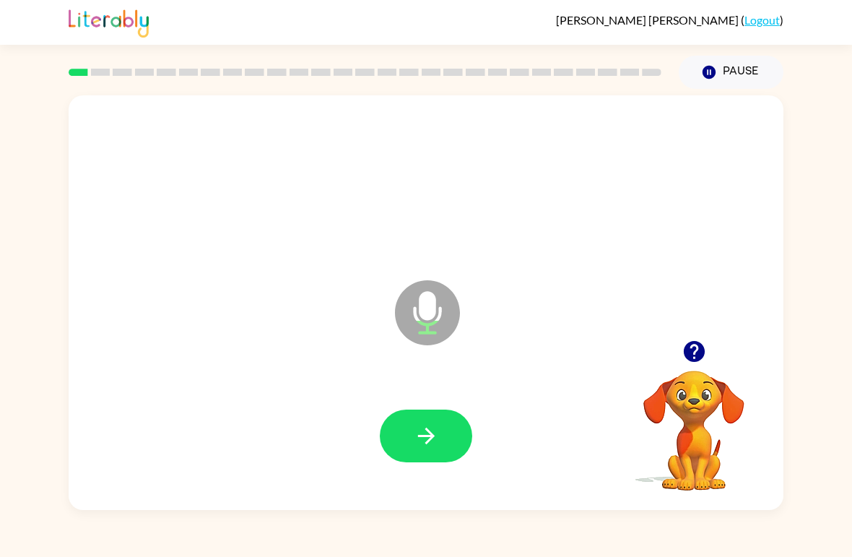
click at [428, 426] on icon "button" at bounding box center [426, 435] width 25 height 25
click at [416, 425] on icon "button" at bounding box center [426, 435] width 25 height 25
click at [404, 440] on button "button" at bounding box center [426, 435] width 92 height 53
click at [419, 443] on icon "button" at bounding box center [426, 435] width 25 height 25
click at [430, 438] on icon "button" at bounding box center [425, 435] width 17 height 17
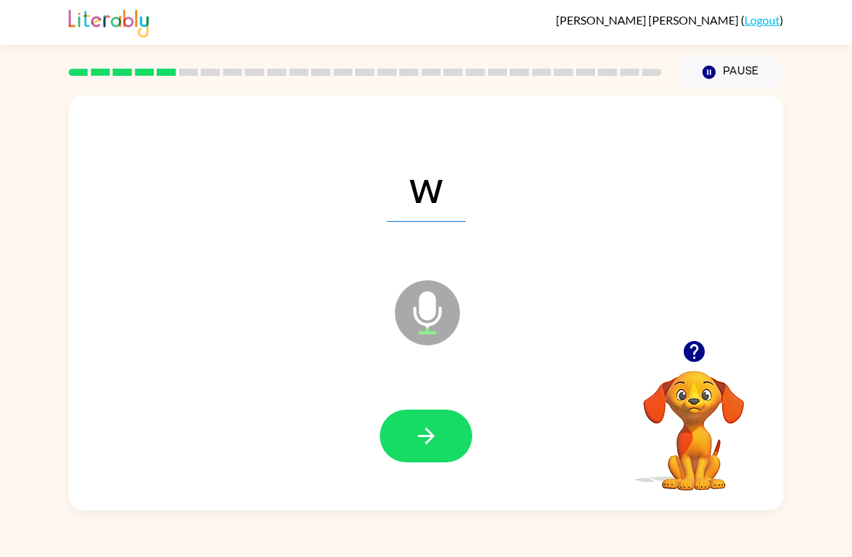
click at [409, 445] on button "button" at bounding box center [426, 435] width 92 height 53
click at [417, 428] on icon "button" at bounding box center [426, 435] width 25 height 25
click at [412, 439] on button "button" at bounding box center [426, 435] width 92 height 53
click at [409, 425] on button "button" at bounding box center [426, 435] width 92 height 53
click at [414, 422] on button "button" at bounding box center [426, 435] width 92 height 53
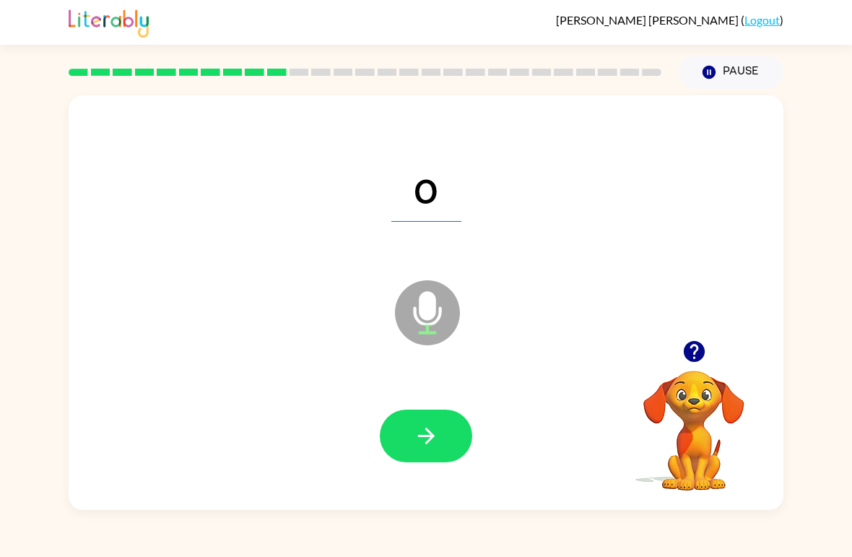
click at [422, 445] on icon "button" at bounding box center [426, 435] width 25 height 25
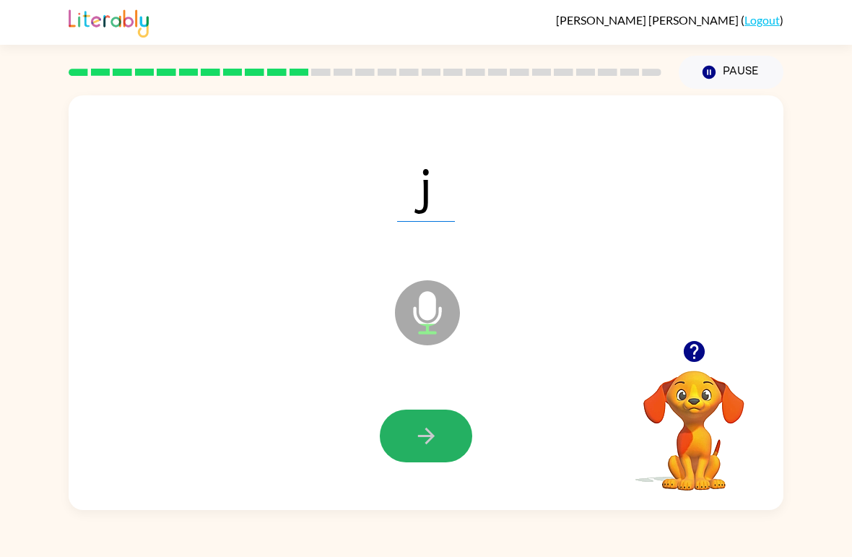
click at [417, 435] on icon "button" at bounding box center [426, 435] width 25 height 25
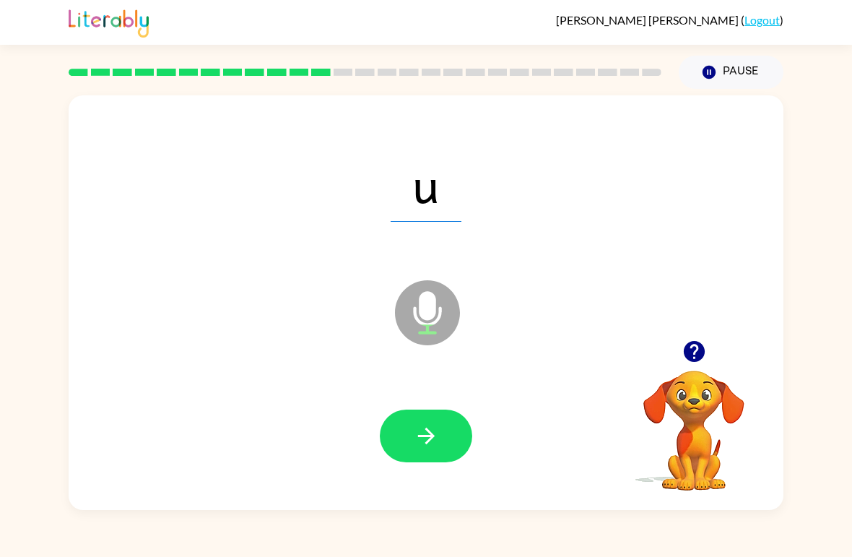
click at [425, 438] on icon "button" at bounding box center [425, 435] width 17 height 17
click at [436, 433] on icon "button" at bounding box center [426, 435] width 25 height 25
click at [404, 443] on button "button" at bounding box center [426, 435] width 92 height 53
click at [452, 442] on button "button" at bounding box center [426, 435] width 92 height 53
click at [420, 444] on icon "button" at bounding box center [426, 435] width 25 height 25
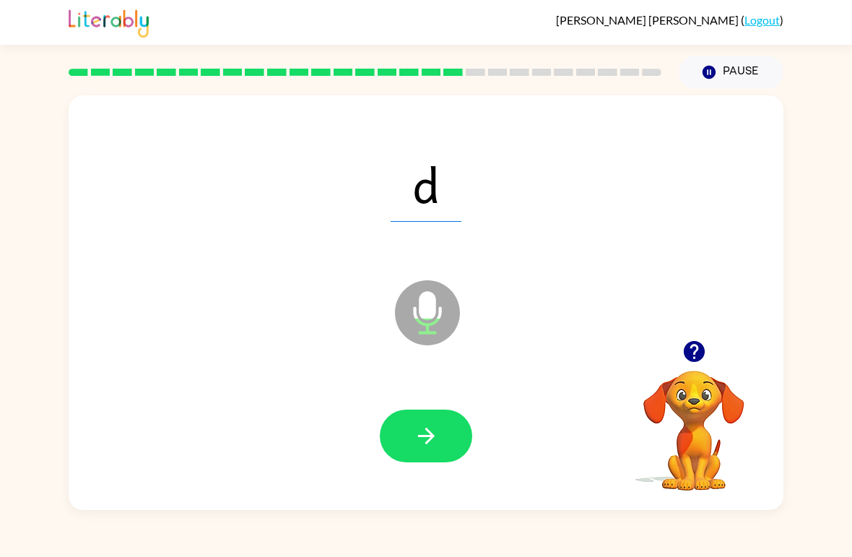
click at [426, 435] on icon "button" at bounding box center [426, 435] width 25 height 25
click at [717, 84] on button "Pause Pause" at bounding box center [731, 72] width 105 height 33
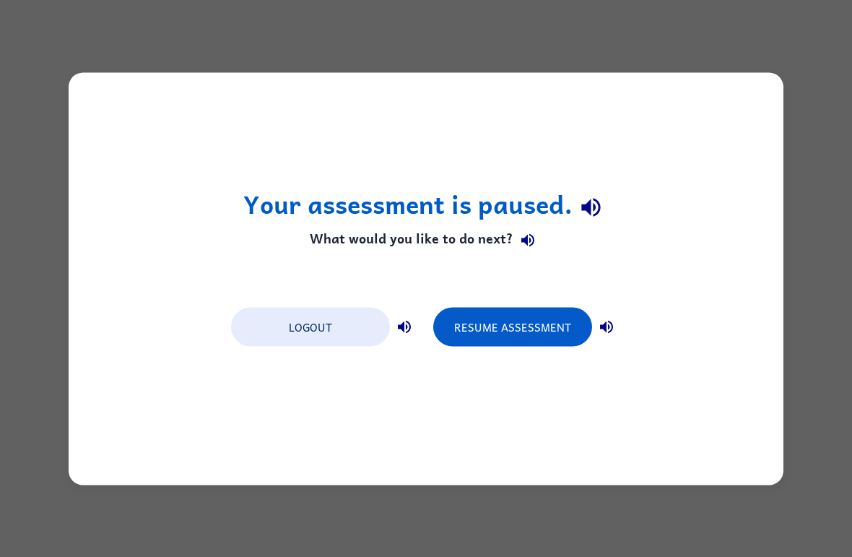
click at [500, 329] on button "Resume Assessment" at bounding box center [512, 326] width 159 height 39
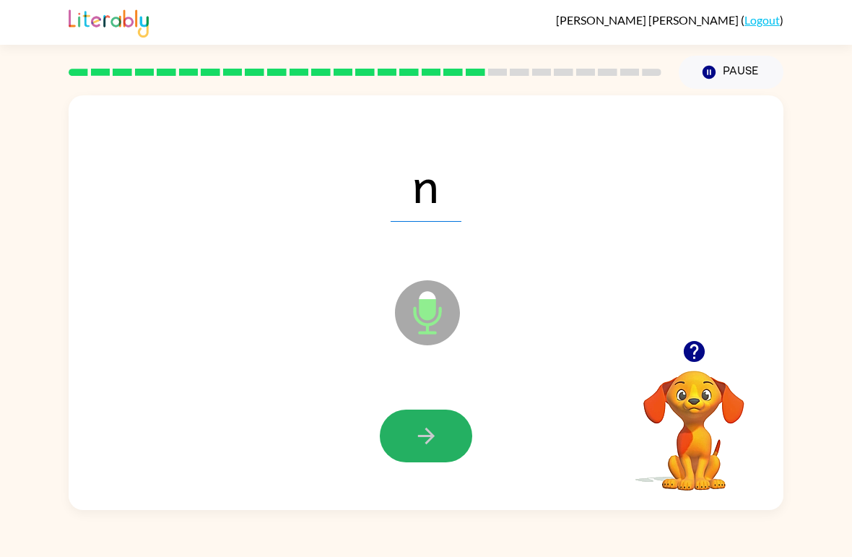
click at [435, 435] on icon "button" at bounding box center [426, 435] width 25 height 25
click at [414, 407] on div at bounding box center [426, 436] width 686 height 119
click at [431, 427] on icon "button" at bounding box center [426, 435] width 25 height 25
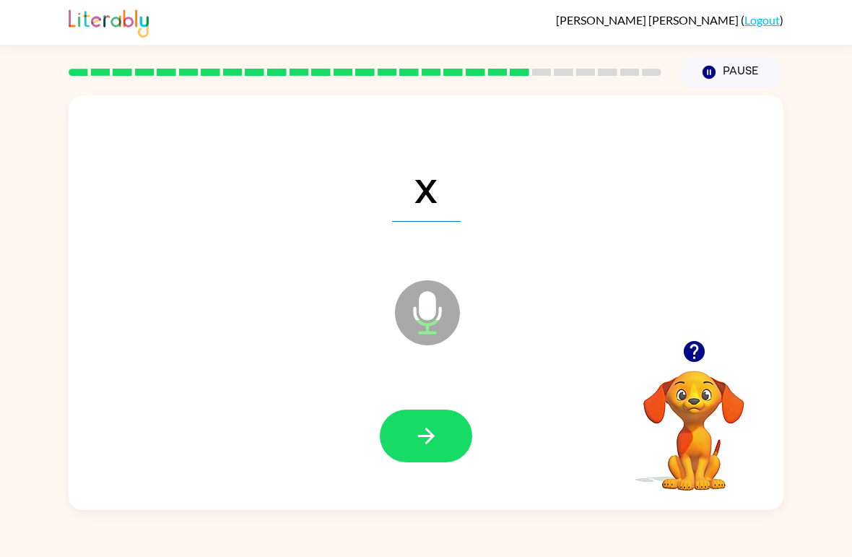
click at [422, 438] on icon "button" at bounding box center [425, 435] width 17 height 17
click at [442, 427] on button "button" at bounding box center [426, 435] width 92 height 53
click at [424, 437] on icon "button" at bounding box center [425, 435] width 17 height 17
click at [424, 428] on icon "button" at bounding box center [426, 435] width 25 height 25
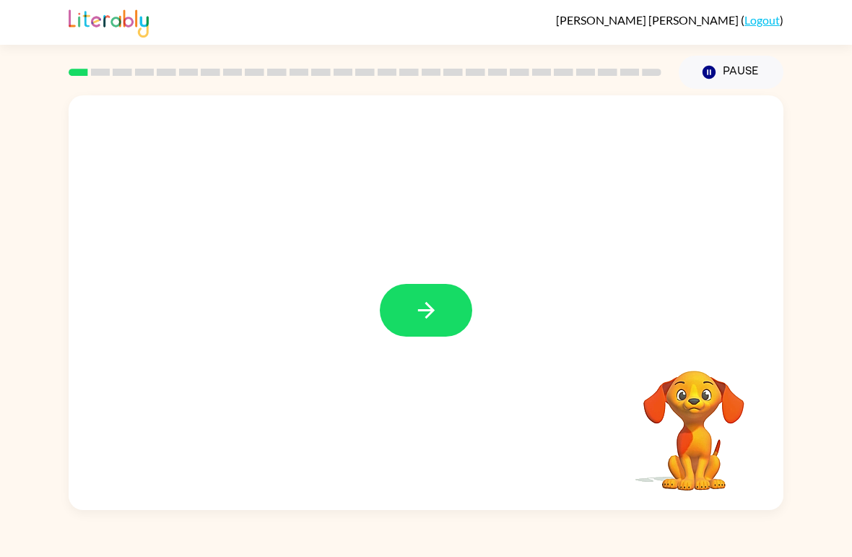
click at [433, 314] on icon "button" at bounding box center [426, 309] width 25 height 25
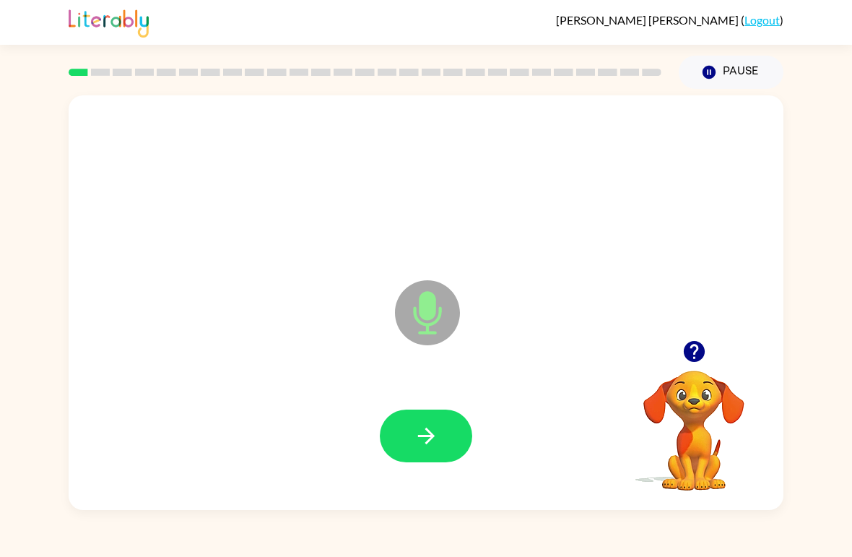
click at [436, 436] on icon "button" at bounding box center [426, 435] width 25 height 25
click at [402, 435] on button "button" at bounding box center [426, 435] width 92 height 53
click at [407, 435] on button "button" at bounding box center [426, 435] width 92 height 53
click at [412, 434] on button "button" at bounding box center [426, 435] width 92 height 53
click at [438, 437] on icon "button" at bounding box center [426, 435] width 25 height 25
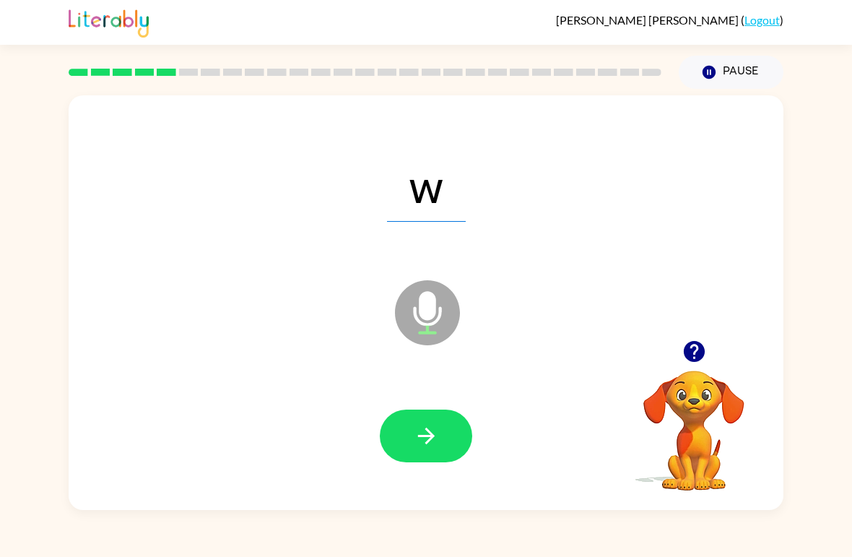
click at [422, 448] on icon "button" at bounding box center [426, 435] width 25 height 25
click at [432, 436] on icon "button" at bounding box center [425, 435] width 17 height 17
click at [434, 431] on icon "button" at bounding box center [426, 435] width 25 height 25
click at [423, 422] on button "button" at bounding box center [426, 435] width 92 height 53
click at [416, 442] on icon "button" at bounding box center [426, 435] width 25 height 25
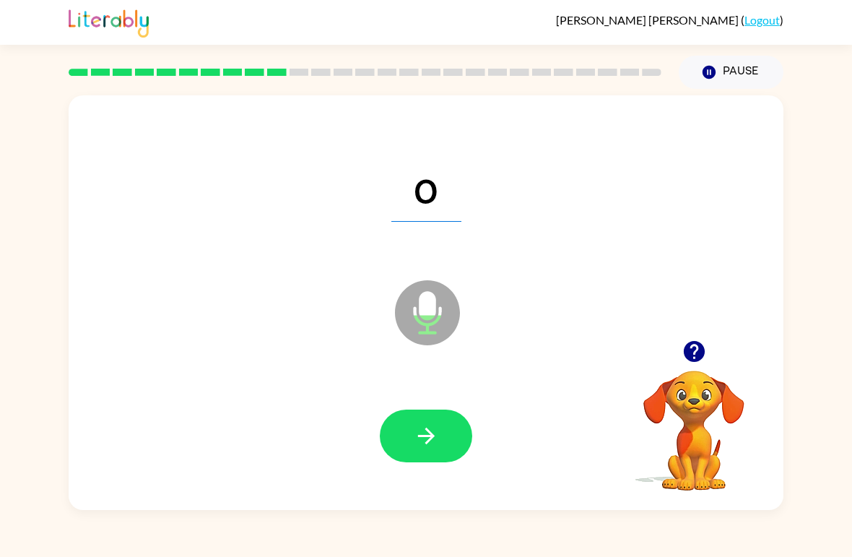
click at [409, 450] on button "button" at bounding box center [426, 435] width 92 height 53
click at [448, 471] on div at bounding box center [426, 436] width 686 height 119
click at [403, 417] on button "button" at bounding box center [426, 435] width 92 height 53
click at [444, 447] on button "button" at bounding box center [426, 435] width 92 height 53
click at [427, 431] on icon "button" at bounding box center [425, 435] width 17 height 17
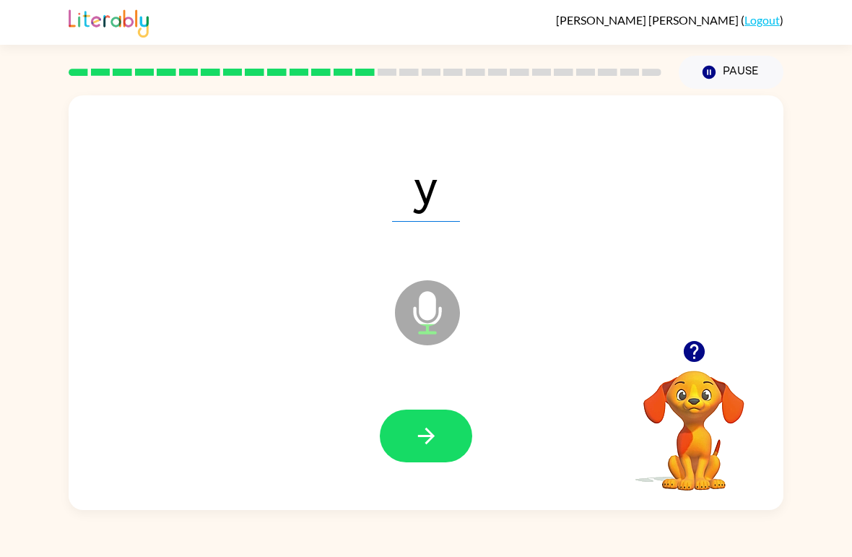
click at [427, 417] on button "button" at bounding box center [426, 435] width 92 height 53
click at [421, 442] on icon "button" at bounding box center [426, 435] width 25 height 25
click at [449, 415] on button "button" at bounding box center [426, 435] width 92 height 53
click at [433, 450] on button "button" at bounding box center [426, 435] width 92 height 53
click at [444, 453] on button "button" at bounding box center [426, 435] width 92 height 53
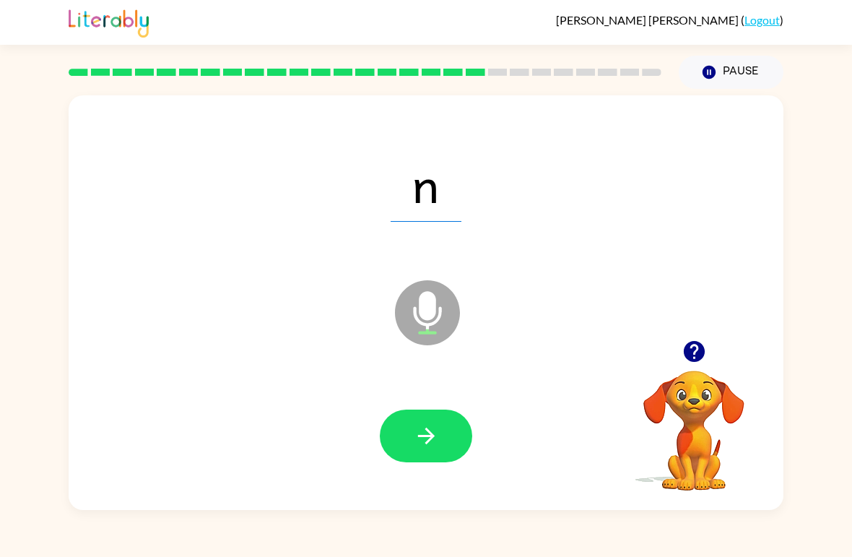
click at [414, 450] on button "button" at bounding box center [426, 435] width 92 height 53
click at [444, 416] on button "button" at bounding box center [426, 435] width 92 height 53
click at [436, 438] on icon "button" at bounding box center [426, 435] width 25 height 25
click at [421, 433] on icon "button" at bounding box center [426, 435] width 25 height 25
click at [408, 413] on button "button" at bounding box center [426, 435] width 92 height 53
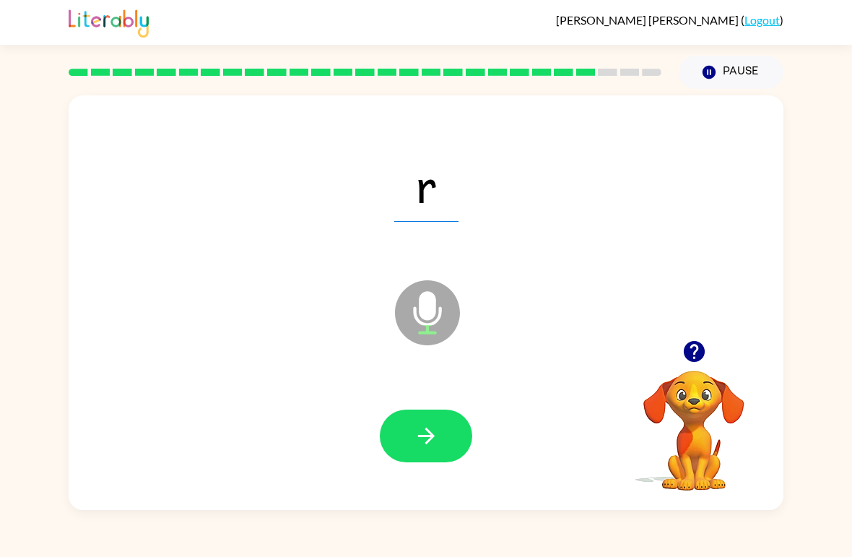
click at [432, 422] on button "button" at bounding box center [426, 435] width 92 height 53
click at [412, 450] on button "button" at bounding box center [426, 435] width 92 height 53
click at [418, 427] on icon "button" at bounding box center [426, 435] width 25 height 25
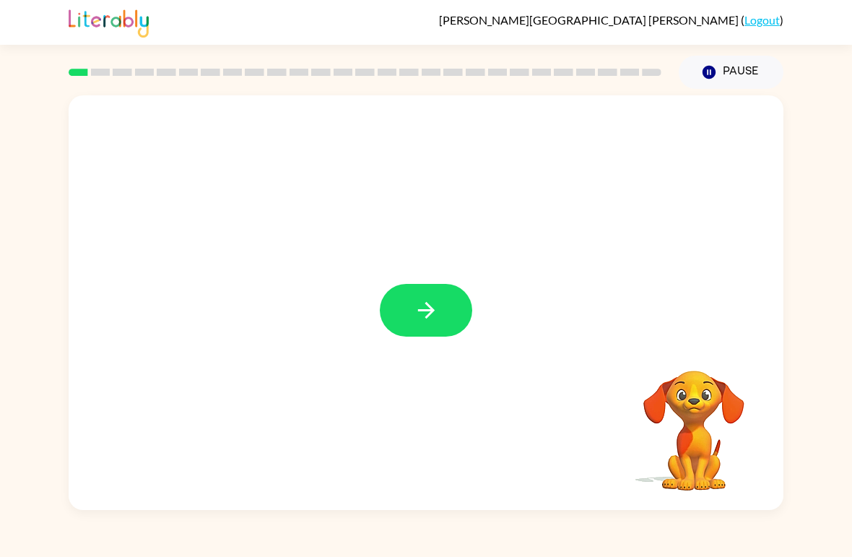
click at [412, 301] on button "button" at bounding box center [426, 310] width 92 height 53
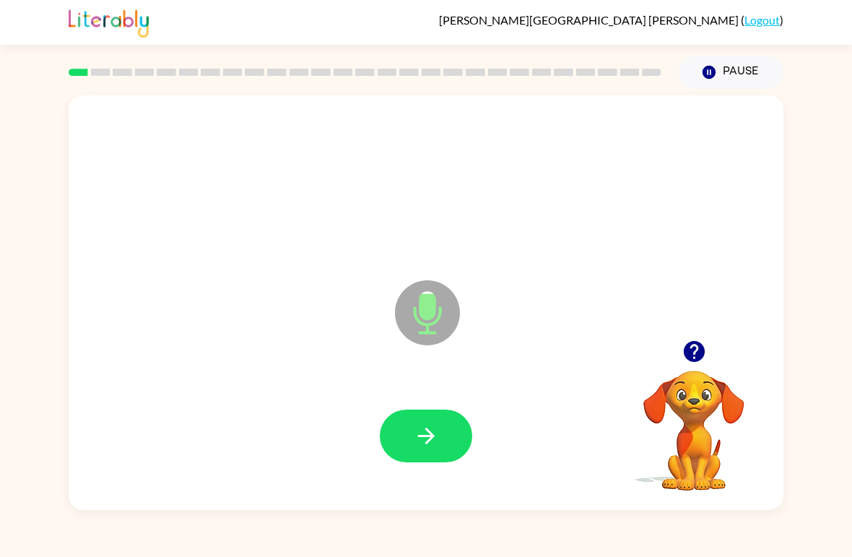
click at [425, 442] on icon "button" at bounding box center [426, 435] width 25 height 25
click at [432, 438] on icon "button" at bounding box center [425, 435] width 17 height 17
click at [430, 440] on icon "button" at bounding box center [425, 435] width 17 height 17
click at [440, 444] on button "button" at bounding box center [426, 435] width 92 height 53
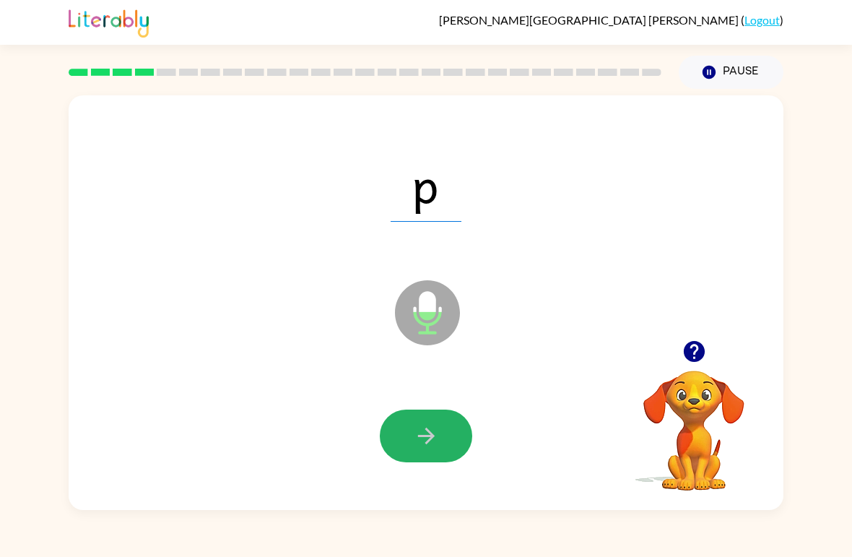
click at [439, 434] on button "button" at bounding box center [426, 435] width 92 height 53
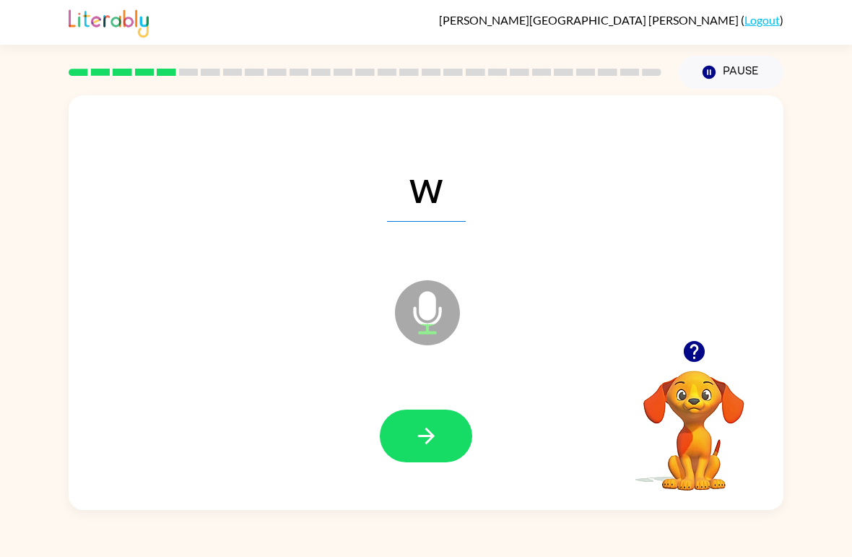
click at [422, 445] on icon "button" at bounding box center [426, 435] width 25 height 25
click at [431, 440] on icon "button" at bounding box center [425, 435] width 17 height 17
click at [427, 438] on icon "button" at bounding box center [426, 435] width 25 height 25
click at [428, 440] on icon "button" at bounding box center [426, 435] width 25 height 25
click at [422, 438] on icon "button" at bounding box center [426, 435] width 25 height 25
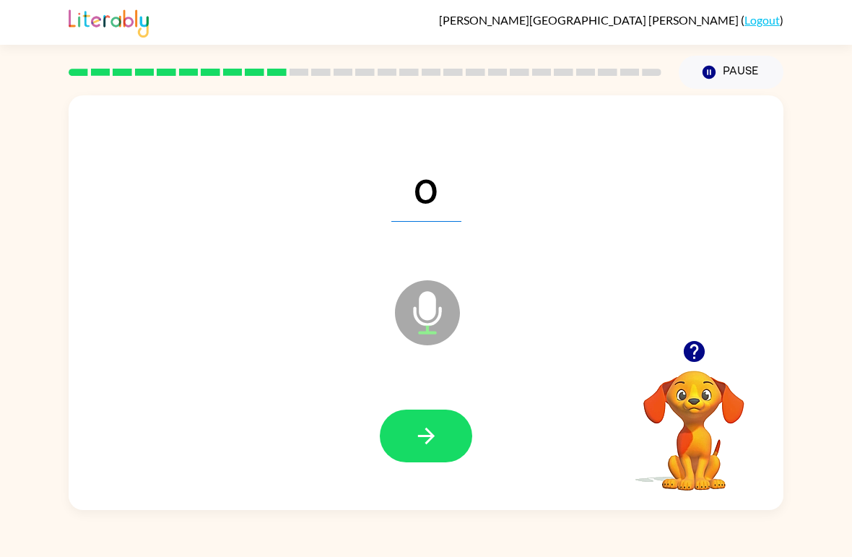
click at [428, 435] on icon "button" at bounding box center [426, 435] width 25 height 25
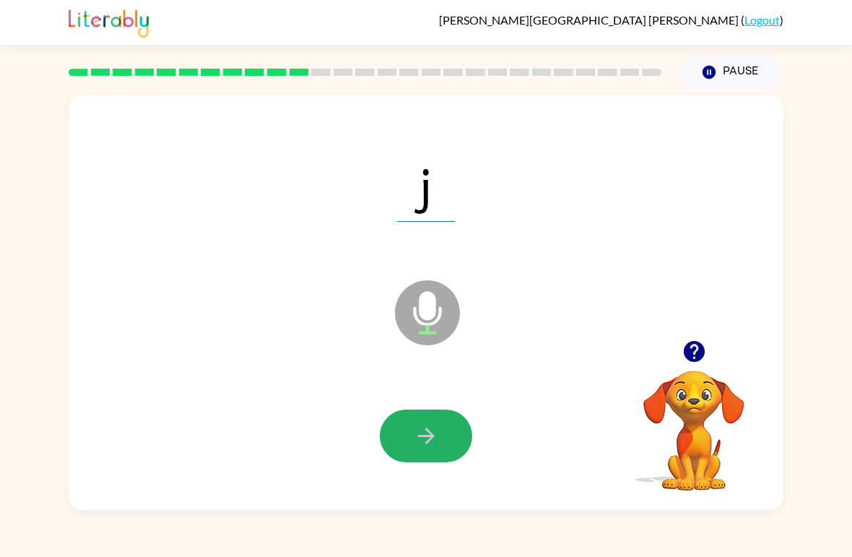
click at [424, 436] on icon "button" at bounding box center [425, 435] width 17 height 17
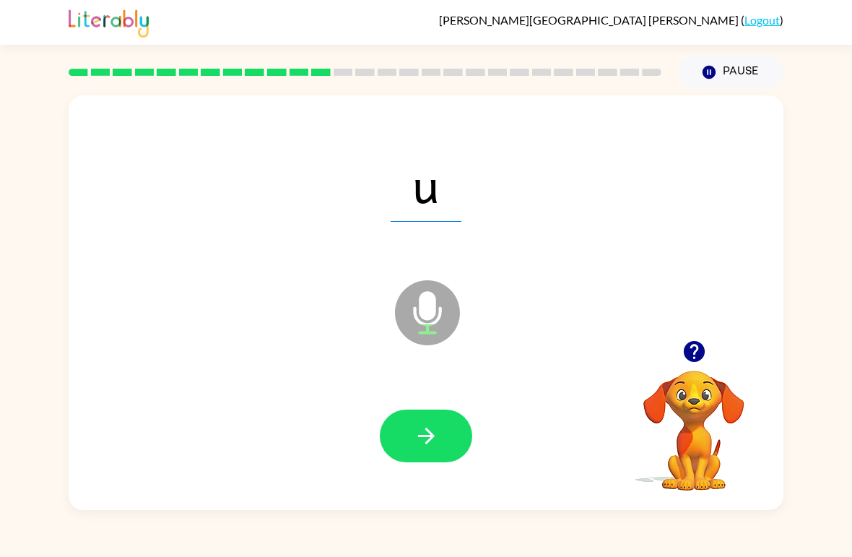
click at [422, 439] on icon "button" at bounding box center [426, 435] width 25 height 25
click at [430, 437] on icon "button" at bounding box center [425, 435] width 17 height 17
click at [561, 14] on div "[PERSON_NAME] ( Logout )" at bounding box center [426, 22] width 715 height 45
click at [430, 459] on button "button" at bounding box center [426, 435] width 92 height 53
click at [431, 452] on button "button" at bounding box center [426, 435] width 92 height 53
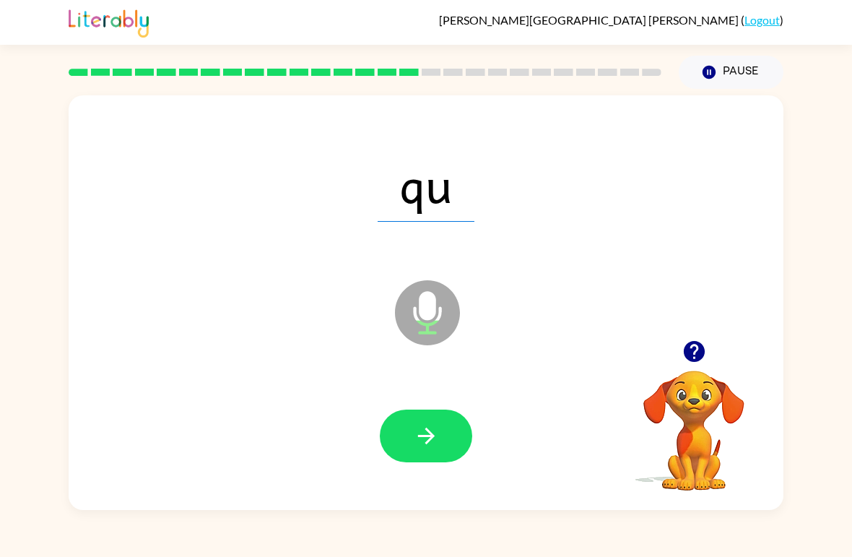
click at [433, 447] on icon "button" at bounding box center [426, 435] width 25 height 25
click at [440, 450] on button "button" at bounding box center [426, 435] width 92 height 53
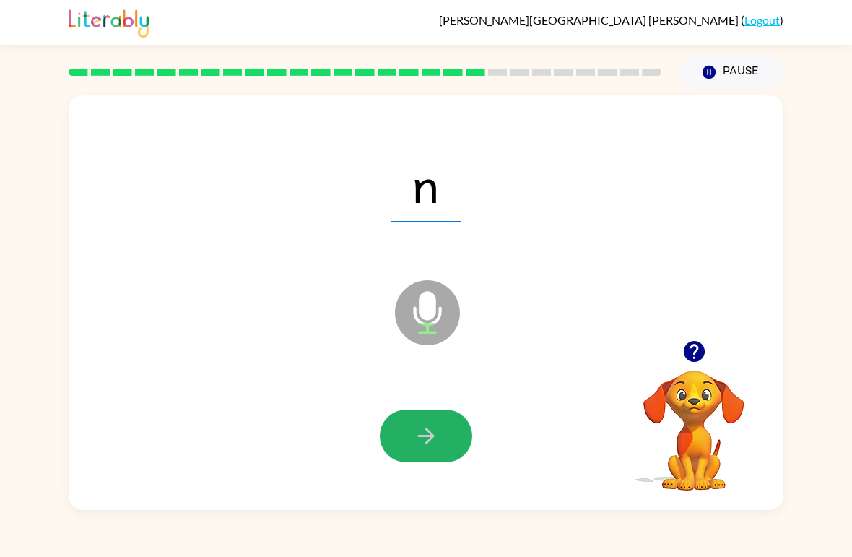
click at [442, 445] on button "button" at bounding box center [426, 435] width 92 height 53
click at [442, 443] on button "button" at bounding box center [426, 435] width 92 height 53
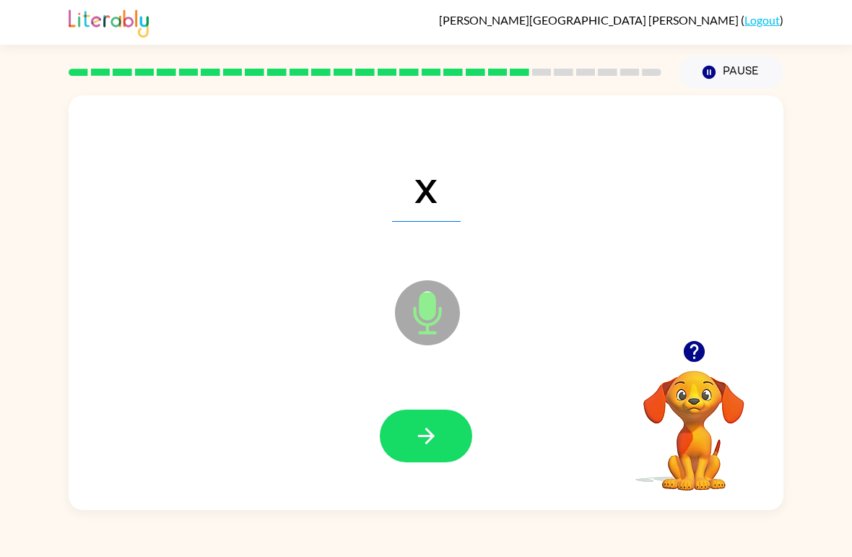
click at [438, 445] on icon "button" at bounding box center [426, 435] width 25 height 25
click at [431, 448] on icon "button" at bounding box center [426, 435] width 25 height 25
click at [449, 445] on button "button" at bounding box center [426, 435] width 92 height 53
click at [435, 456] on button "button" at bounding box center [426, 435] width 92 height 53
click at [438, 448] on icon "button" at bounding box center [426, 435] width 25 height 25
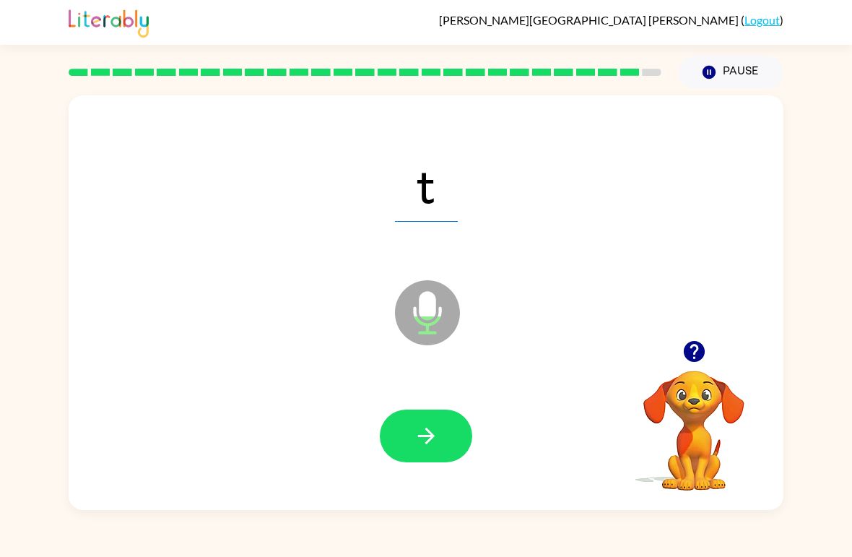
click at [445, 449] on button "button" at bounding box center [426, 435] width 92 height 53
